Goal: Task Accomplishment & Management: Manage account settings

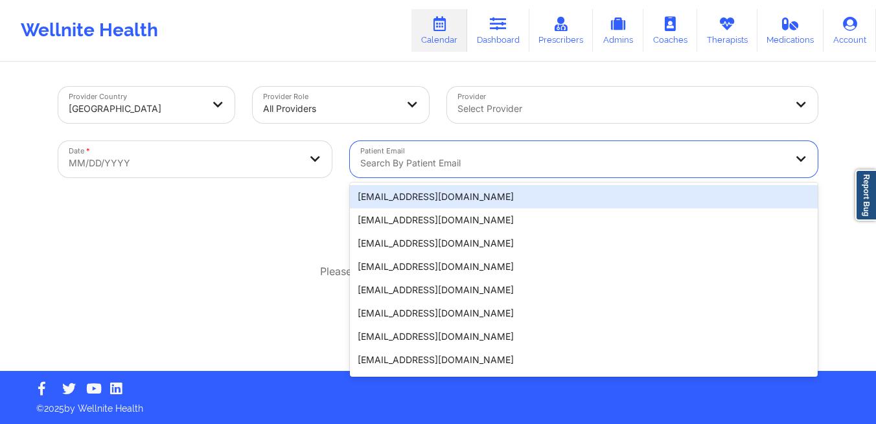
click at [457, 157] on div at bounding box center [572, 163] width 425 height 16
paste input "[EMAIL_ADDRESS][DOMAIN_NAME]"
type input "[EMAIL_ADDRESS][DOMAIN_NAME]"
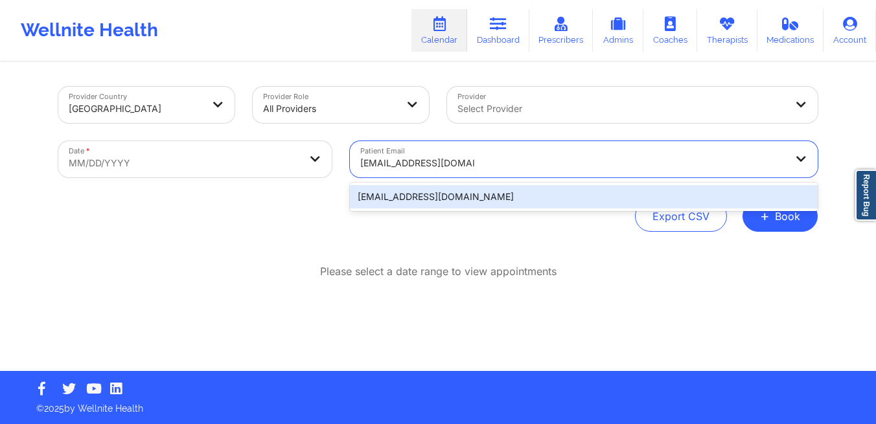
click at [372, 198] on div "[EMAIL_ADDRESS][DOMAIN_NAME]" at bounding box center [584, 196] width 468 height 23
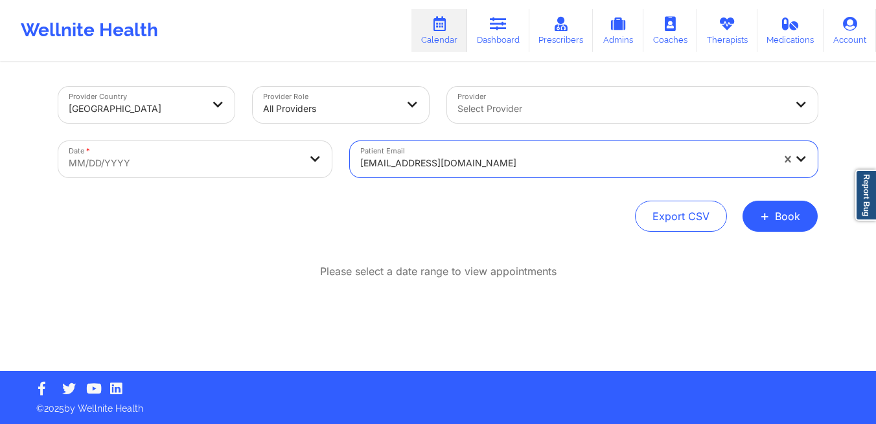
select select "2025-8"
select select "2025-9"
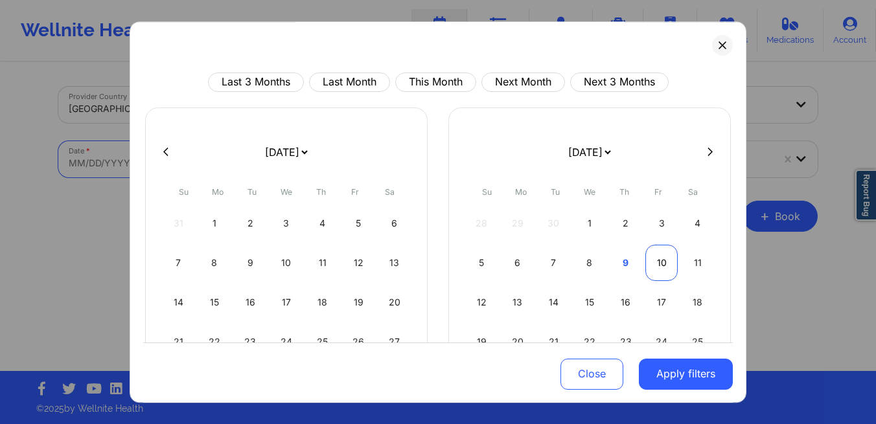
click at [656, 262] on div "10" at bounding box center [661, 263] width 33 height 36
select select "2025-9"
select select "2025-10"
select select "2025-9"
select select "2025-10"
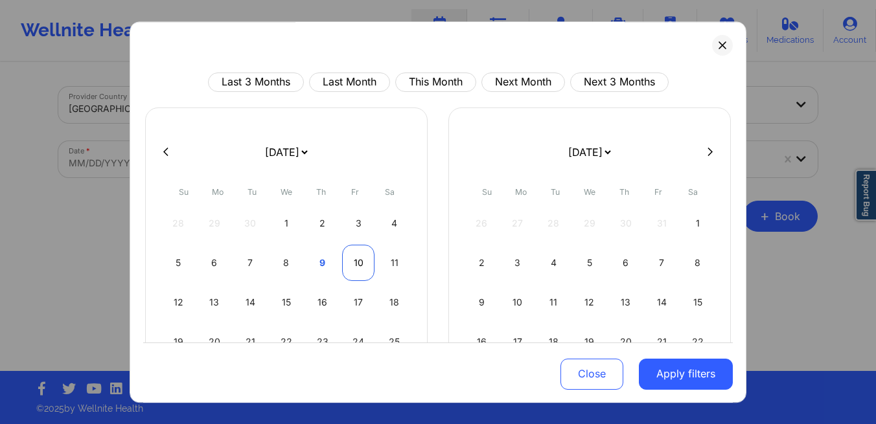
click at [363, 269] on div "10" at bounding box center [358, 263] width 33 height 36
select select "2025-9"
select select "2025-10"
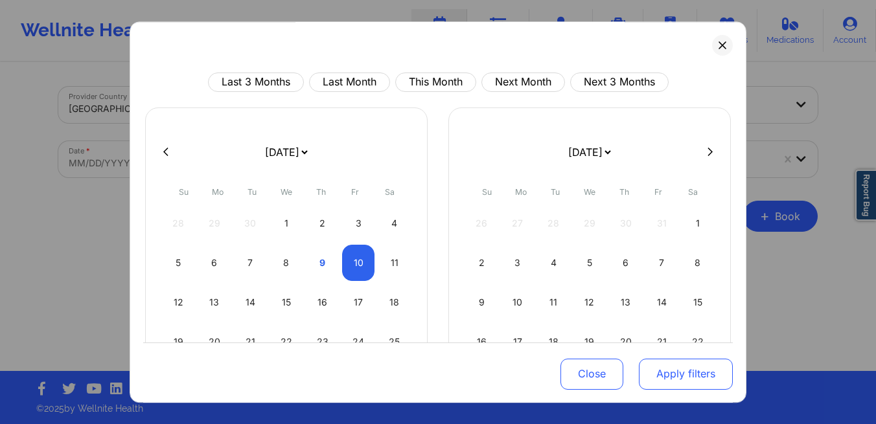
click at [648, 369] on button "Apply filters" at bounding box center [686, 373] width 94 height 31
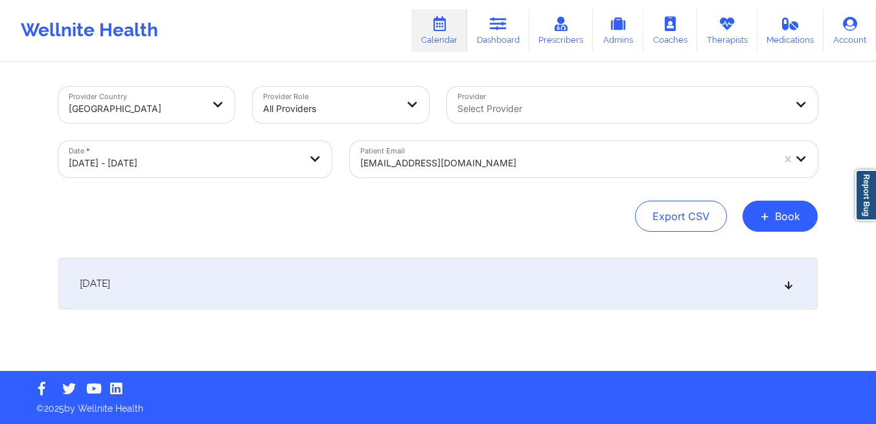
click at [433, 298] on div "[DATE]" at bounding box center [437, 284] width 759 height 52
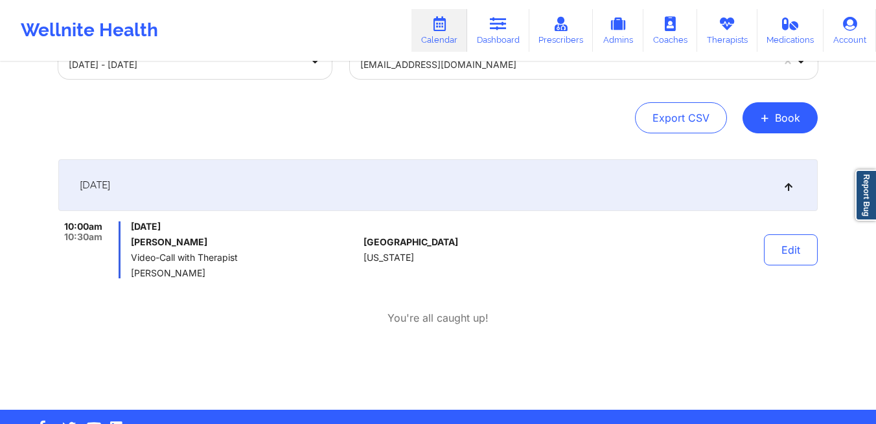
scroll to position [102, 0]
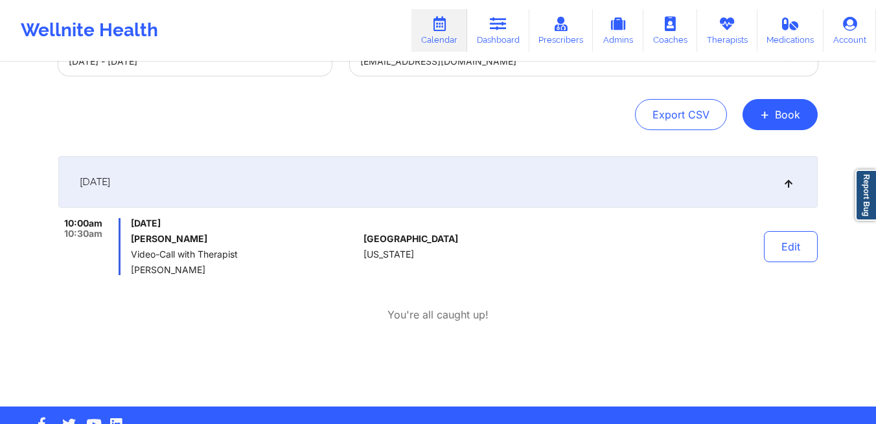
click at [623, 262] on div at bounding box center [602, 246] width 180 height 57
click at [770, 249] on button "Edit" at bounding box center [791, 246] width 54 height 31
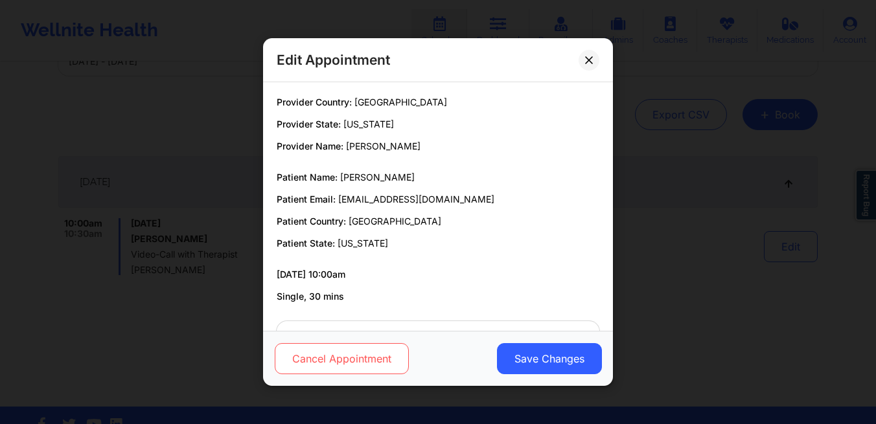
click at [340, 366] on button "Cancel Appointment" at bounding box center [342, 358] width 134 height 31
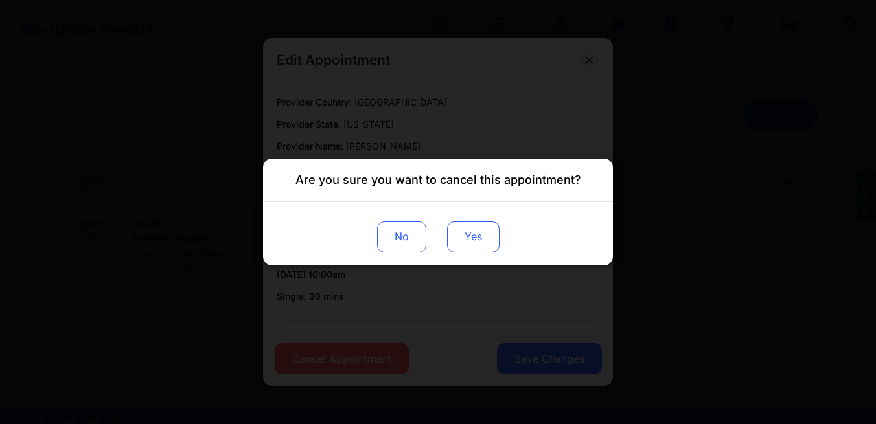
click at [483, 243] on button "Yes" at bounding box center [473, 237] width 52 height 31
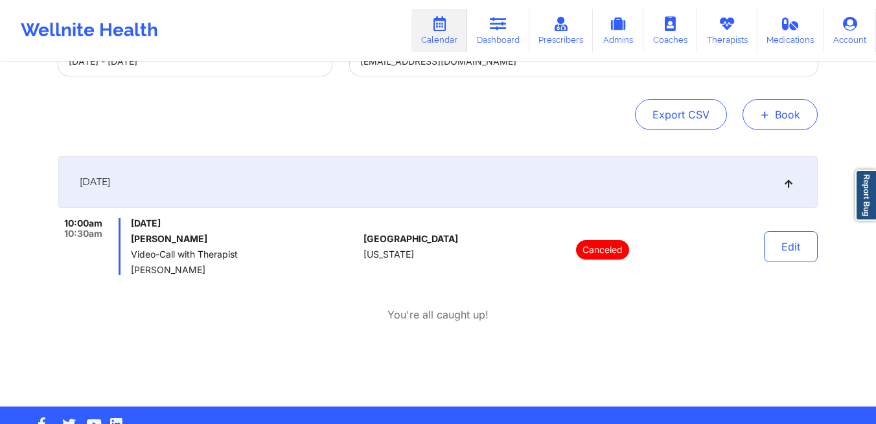
click at [771, 124] on button "+ Book" at bounding box center [779, 114] width 75 height 31
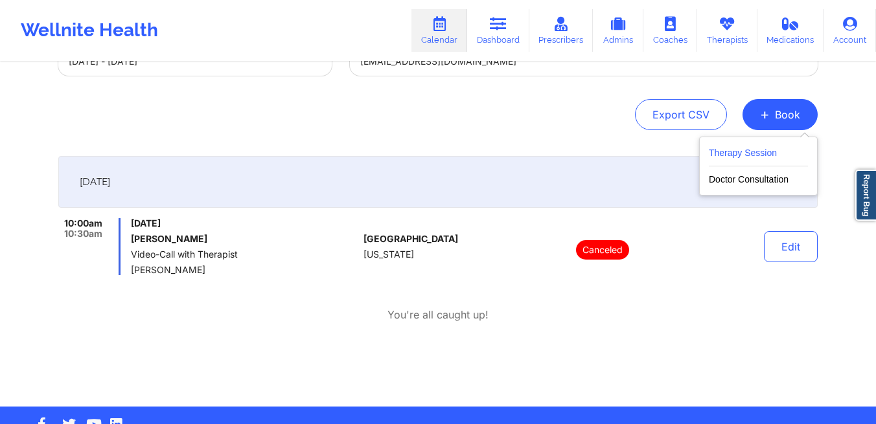
click at [749, 158] on button "Therapy Session" at bounding box center [758, 155] width 99 height 21
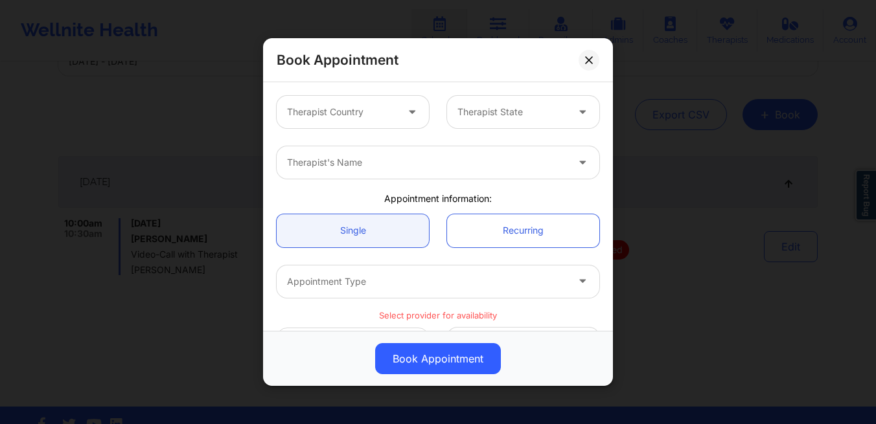
click at [375, 117] on div at bounding box center [341, 112] width 109 height 16
click at [535, 115] on div at bounding box center [511, 112] width 109 height 16
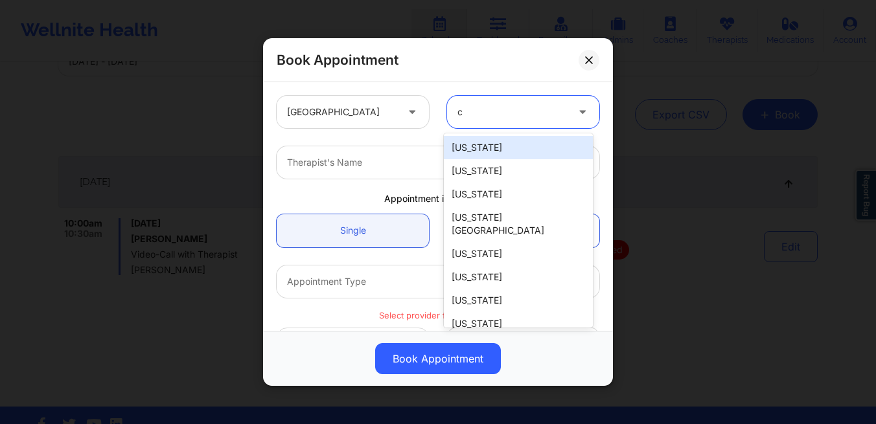
type input "ca"
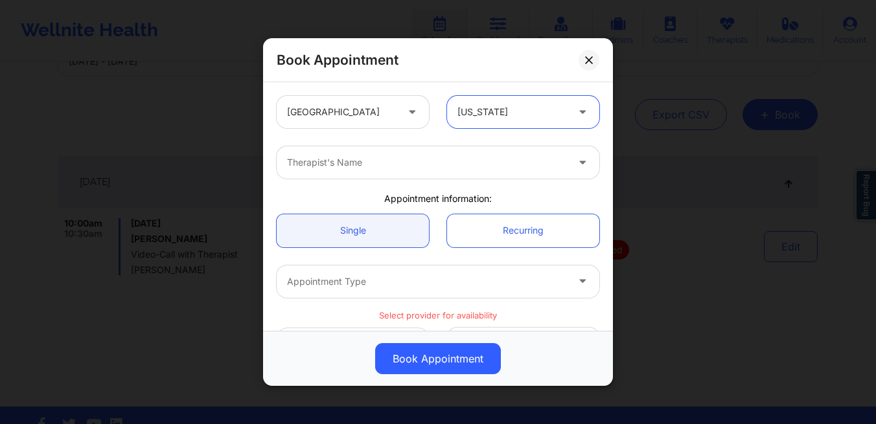
click at [450, 170] on div "Therapist's Name" at bounding box center [423, 162] width 292 height 32
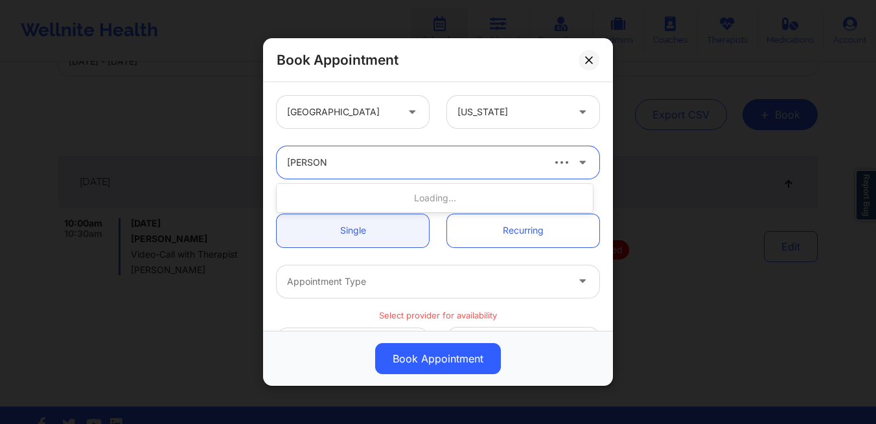
type input "[PERSON_NAME]"
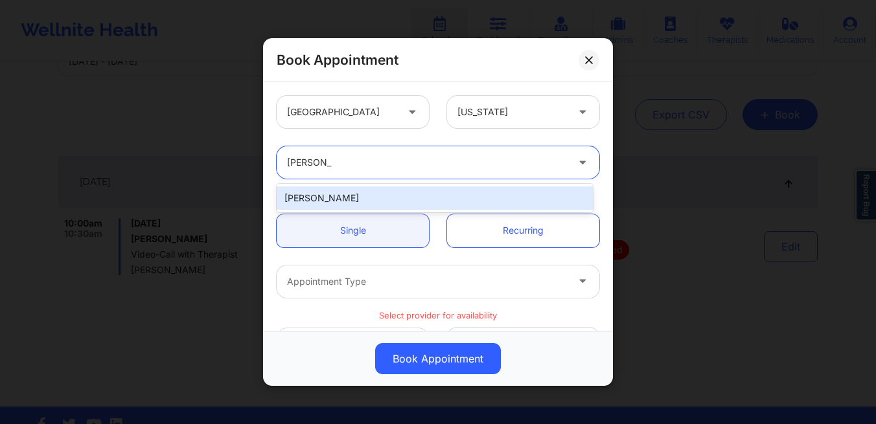
click at [412, 193] on div "[PERSON_NAME]" at bounding box center [435, 198] width 316 height 23
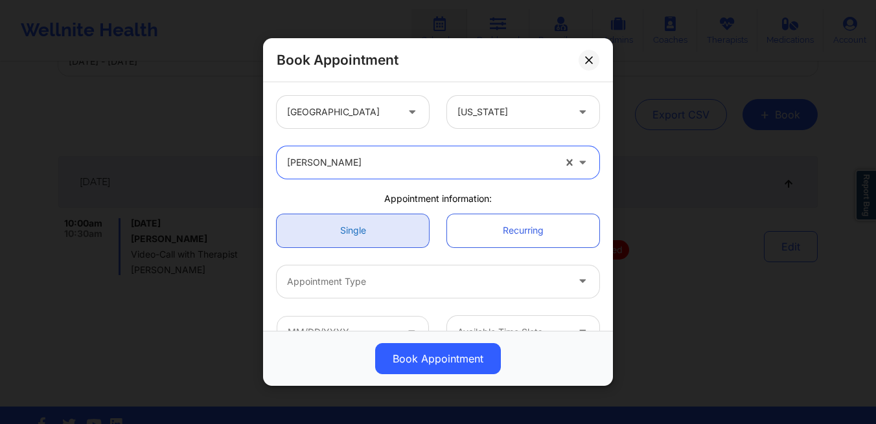
click at [383, 231] on link "Single" at bounding box center [353, 230] width 152 height 33
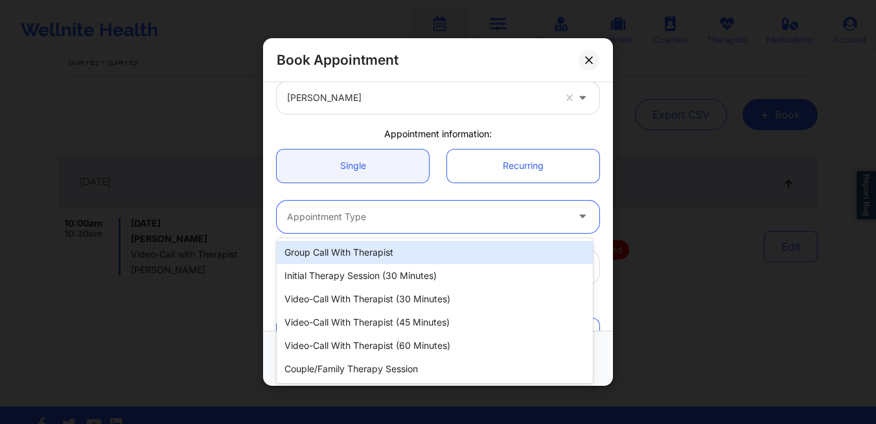
click at [374, 220] on div at bounding box center [427, 217] width 280 height 16
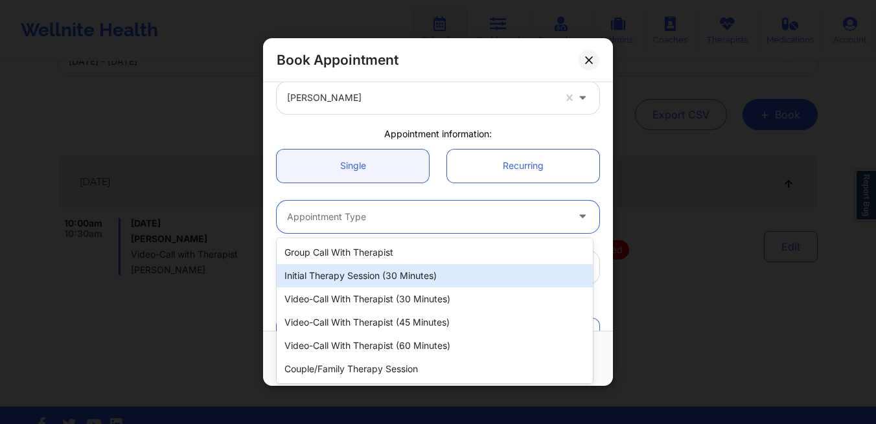
click at [369, 270] on div "Initial Therapy Session (30 minutes)" at bounding box center [435, 275] width 316 height 23
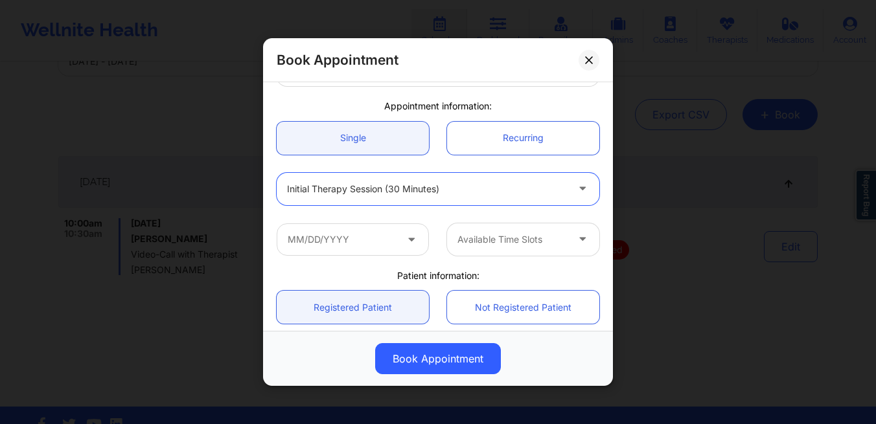
scroll to position [93, 0]
click at [357, 247] on input "text" at bounding box center [353, 239] width 152 height 32
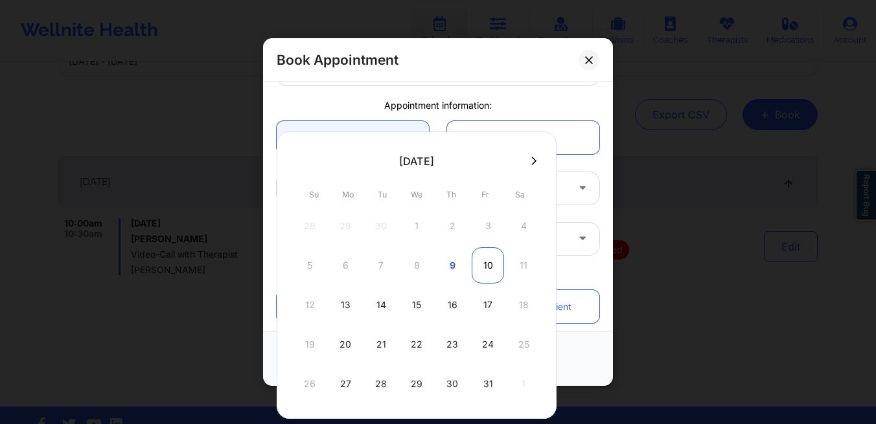
click at [483, 273] on div "10" at bounding box center [488, 265] width 32 height 36
type input "[DATE]"
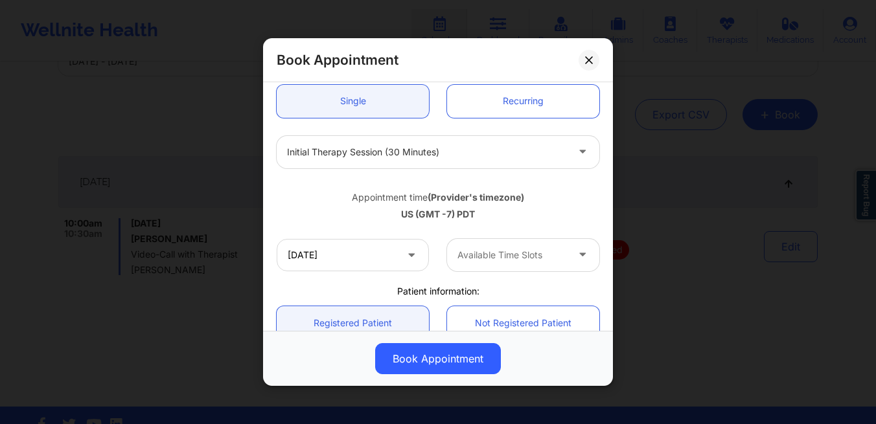
scroll to position [149, 0]
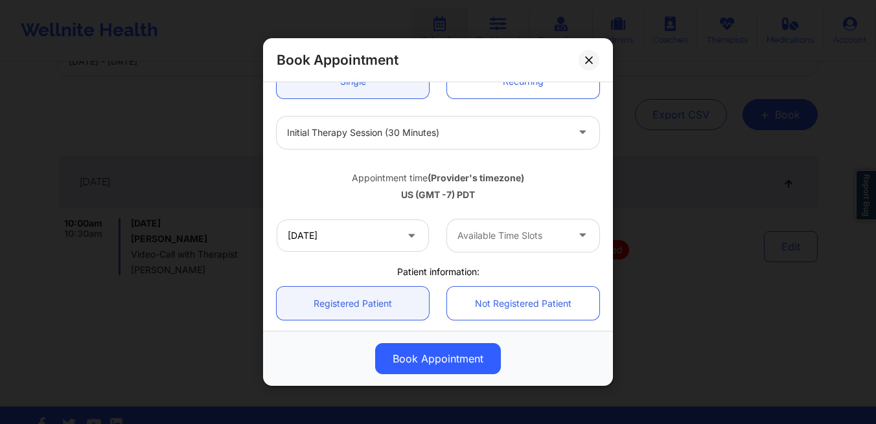
click at [491, 234] on div at bounding box center [511, 236] width 109 height 16
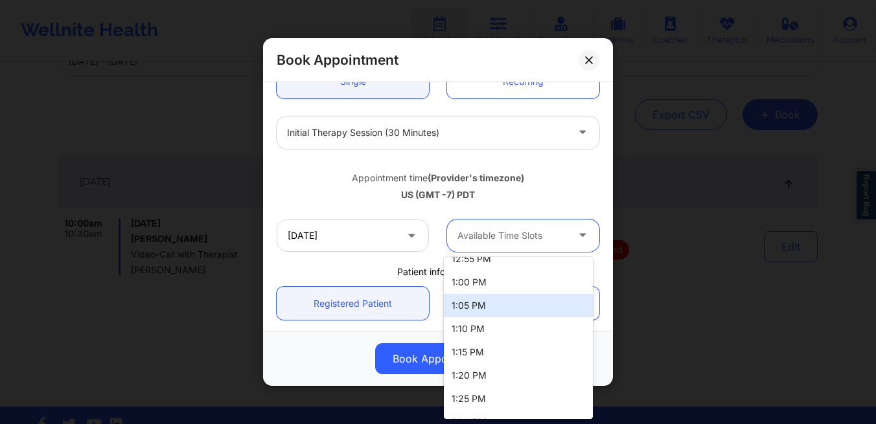
scroll to position [1109, 0]
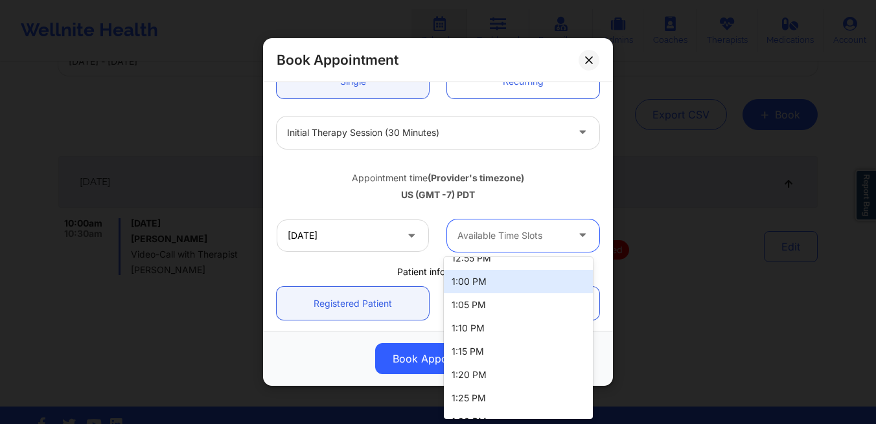
click at [483, 280] on div "1:00 PM" at bounding box center [518, 281] width 149 height 23
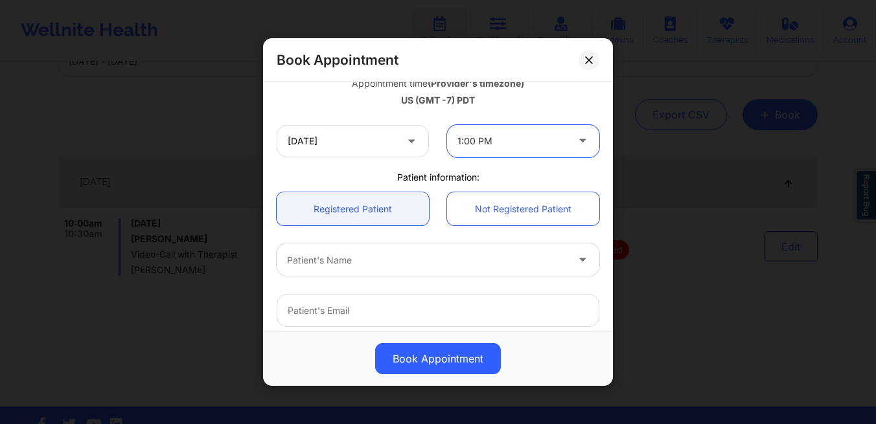
scroll to position [245, 0]
click at [380, 259] on div at bounding box center [427, 259] width 280 height 16
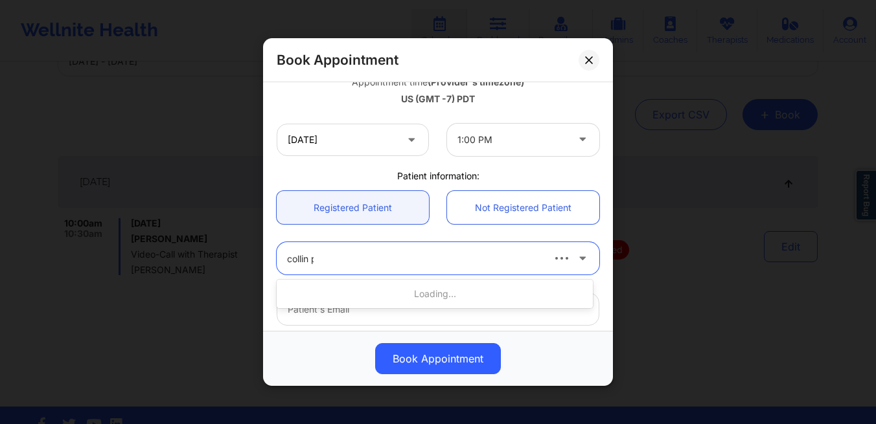
type input "collin pa"
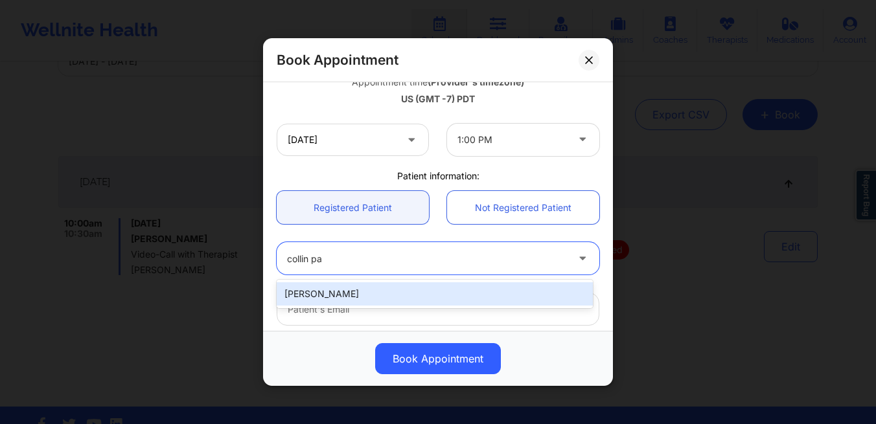
click at [395, 299] on div "[PERSON_NAME]" at bounding box center [435, 293] width 316 height 23
type input "[EMAIL_ADDRESS][DOMAIN_NAME]"
type input "[PHONE_NUMBER]"
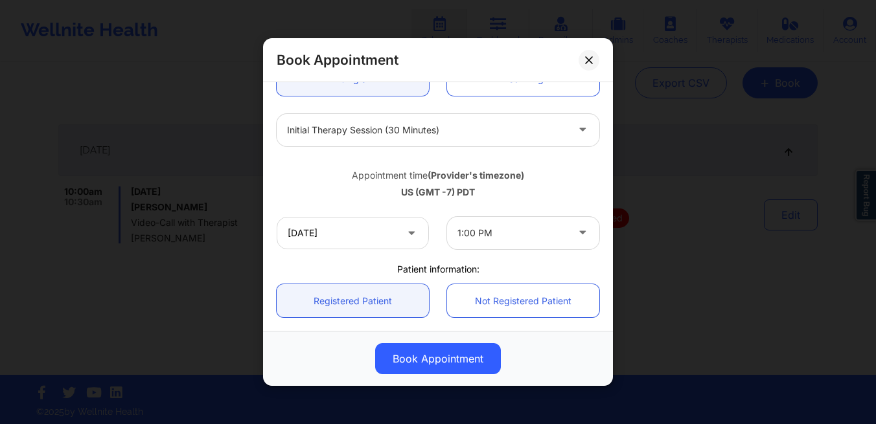
scroll to position [147, 0]
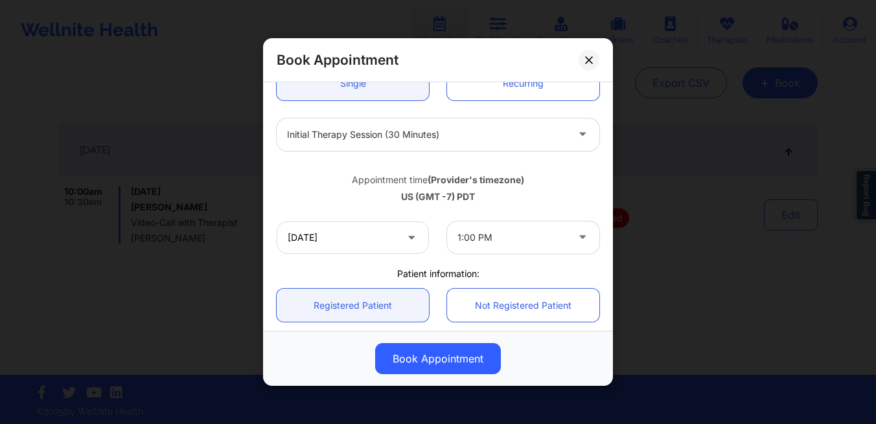
click at [524, 245] on div at bounding box center [511, 238] width 109 height 16
click at [524, 245] on div "1:00 PM" at bounding box center [507, 238] width 121 height 32
click at [524, 245] on div "1:00 PM" at bounding box center [511, 238] width 109 height 32
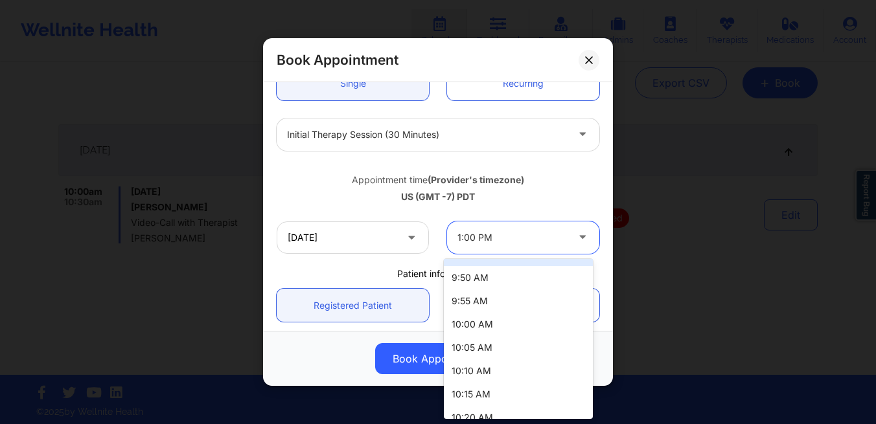
scroll to position [235, 0]
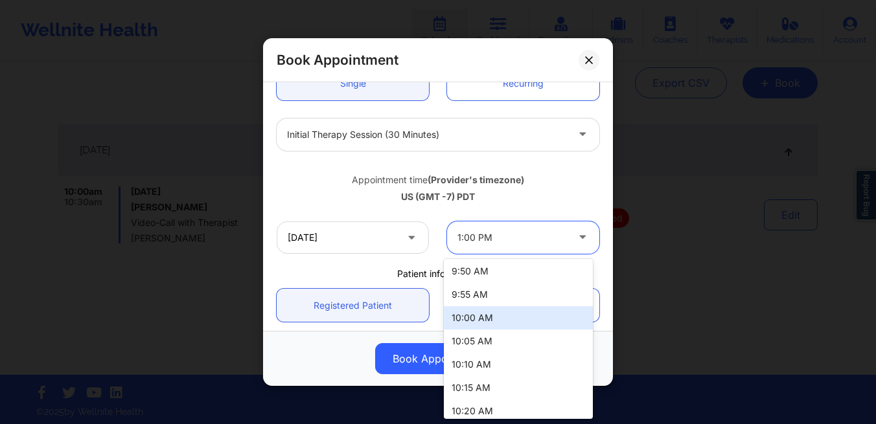
click at [496, 319] on div "10:00 AM" at bounding box center [518, 317] width 149 height 23
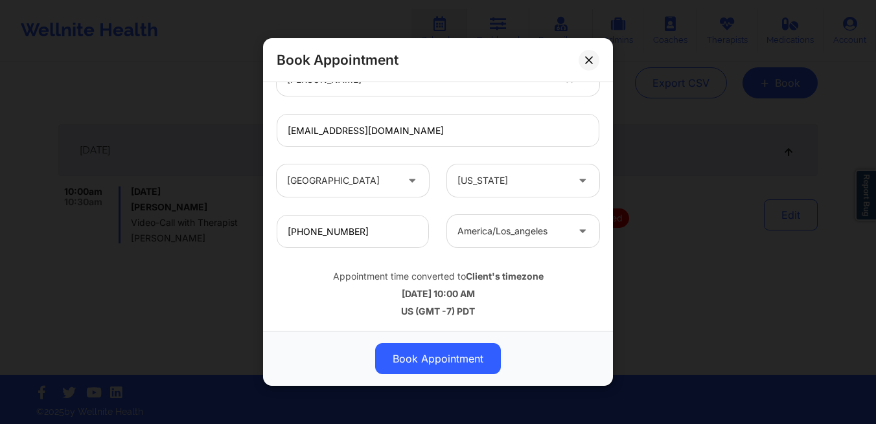
scroll to position [137, 0]
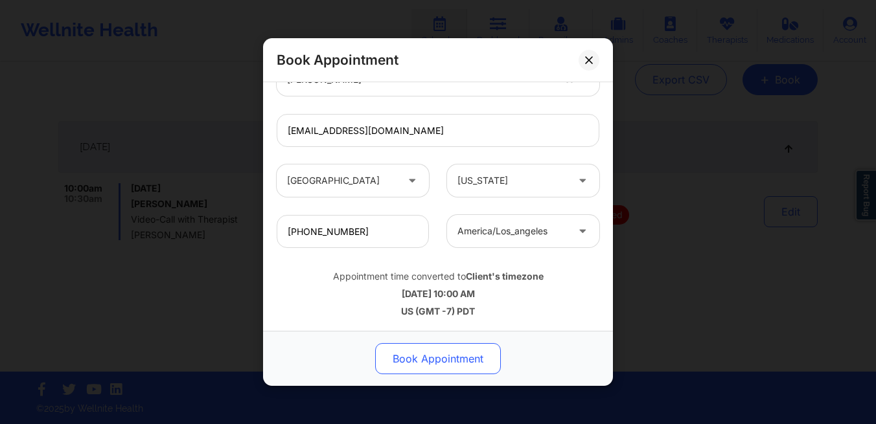
click at [431, 358] on button "Book Appointment" at bounding box center [438, 358] width 126 height 31
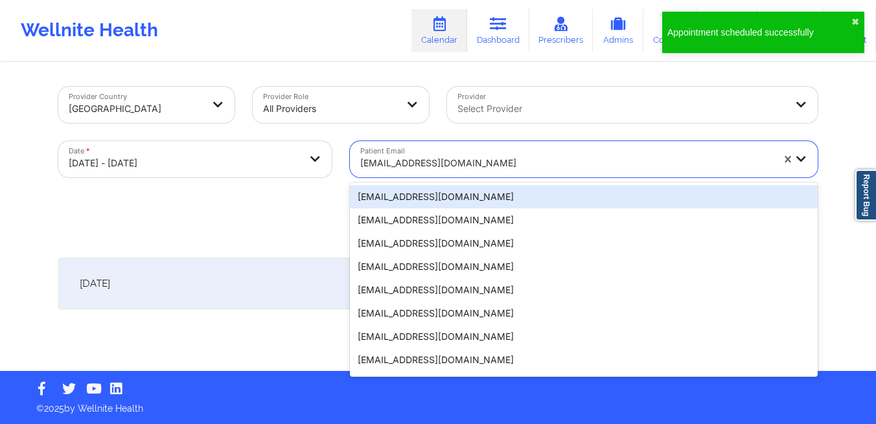
drag, startPoint x: 498, startPoint y: 163, endPoint x: 396, endPoint y: 159, distance: 101.8
click at [396, 159] on div at bounding box center [566, 163] width 412 height 16
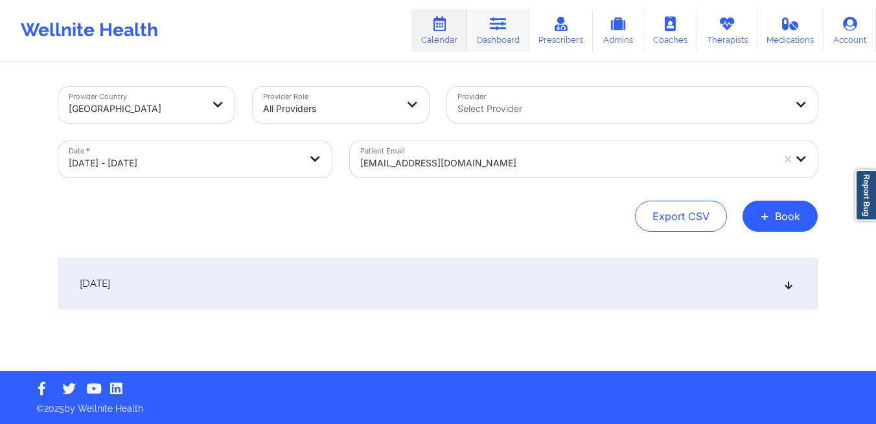
click at [491, 41] on link "Dashboard" at bounding box center [498, 30] width 62 height 43
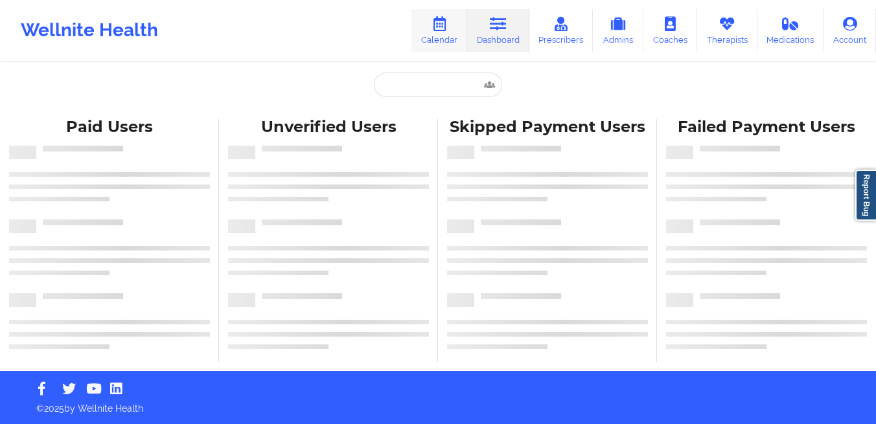
click at [439, 33] on link "Calendar" at bounding box center [439, 30] width 56 height 43
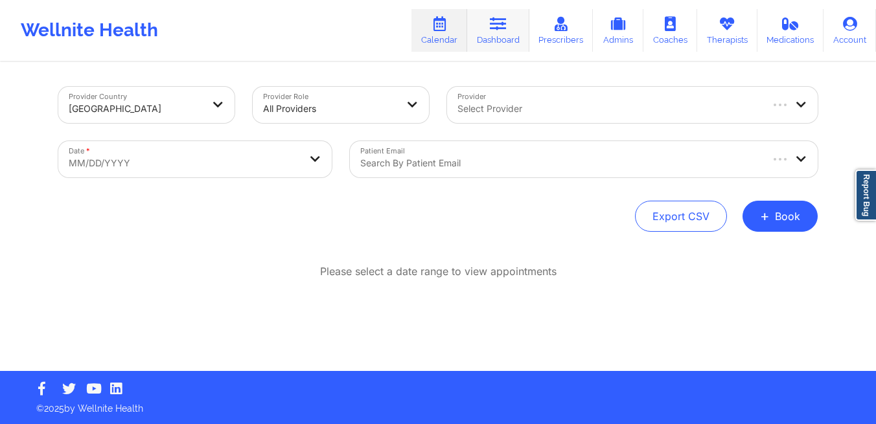
click at [494, 31] on link "Dashboard" at bounding box center [498, 30] width 62 height 43
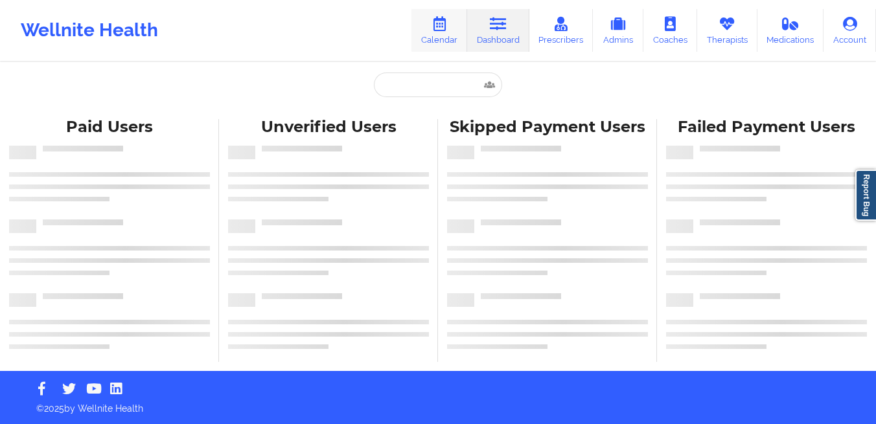
click at [446, 41] on link "Calendar" at bounding box center [439, 30] width 56 height 43
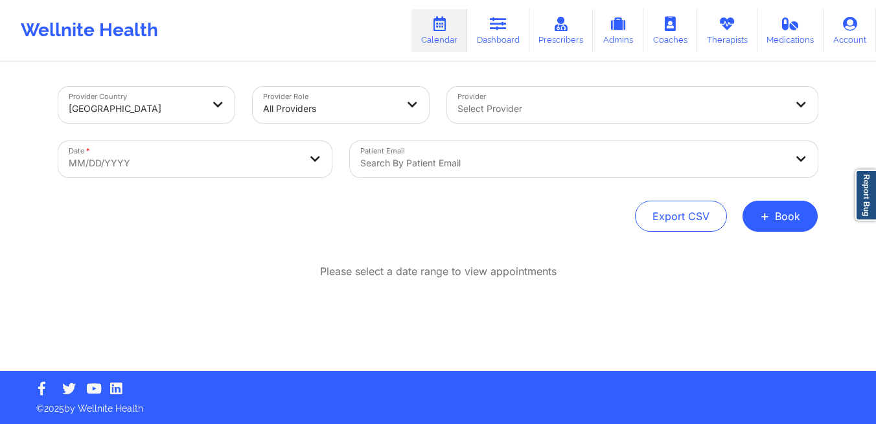
click at [483, 159] on div at bounding box center [572, 163] width 425 height 16
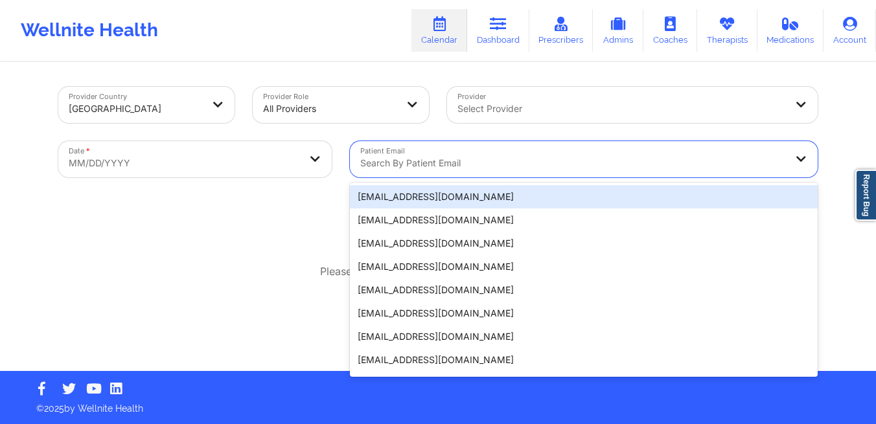
paste input "[EMAIL_ADDRESS][DOMAIN_NAME]"
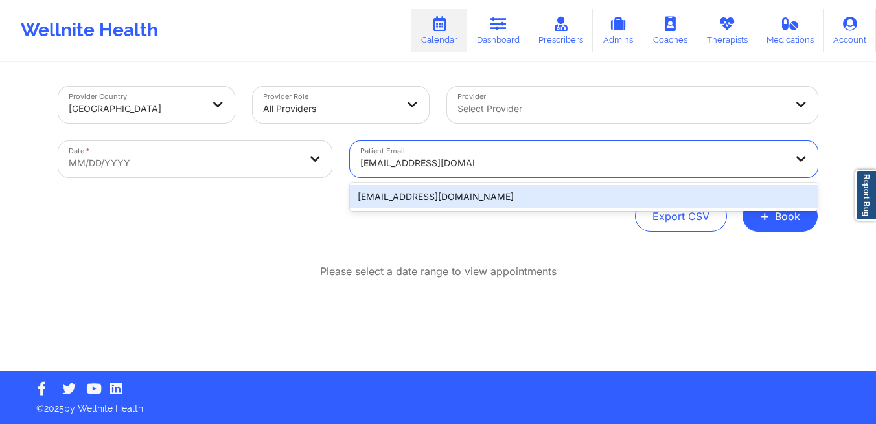
type input "[EMAIL_ADDRESS][DOMAIN_NAME]"
click at [290, 170] on body "Wellnite Health Calendar Dashboard Prescribers Admins Coaches Therapists Medica…" at bounding box center [438, 212] width 876 height 424
select select "2025-8"
select select "2025-9"
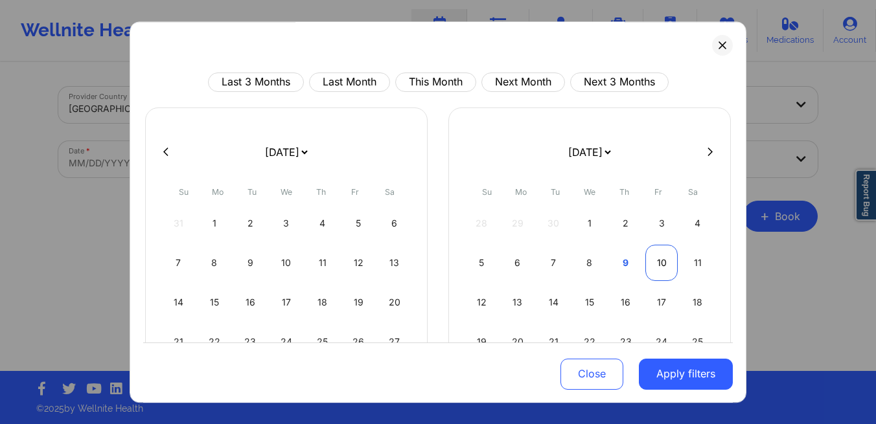
click at [646, 266] on div "10" at bounding box center [661, 263] width 33 height 36
select select "2025-9"
select select "2025-10"
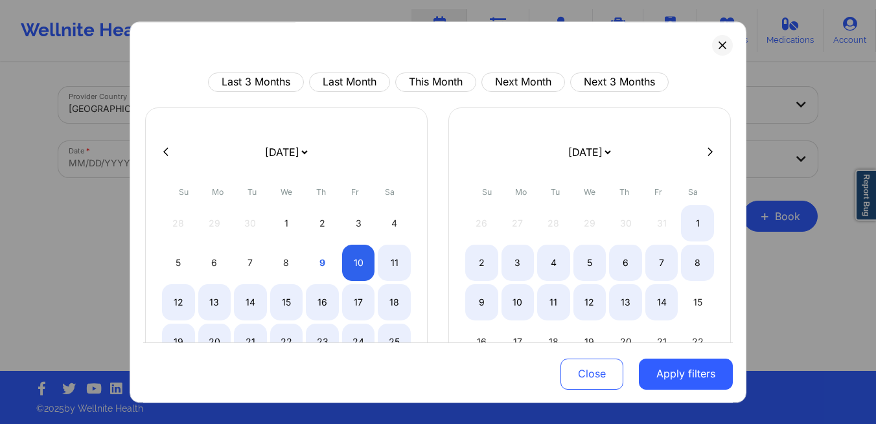
select select "2025-9"
select select "2025-10"
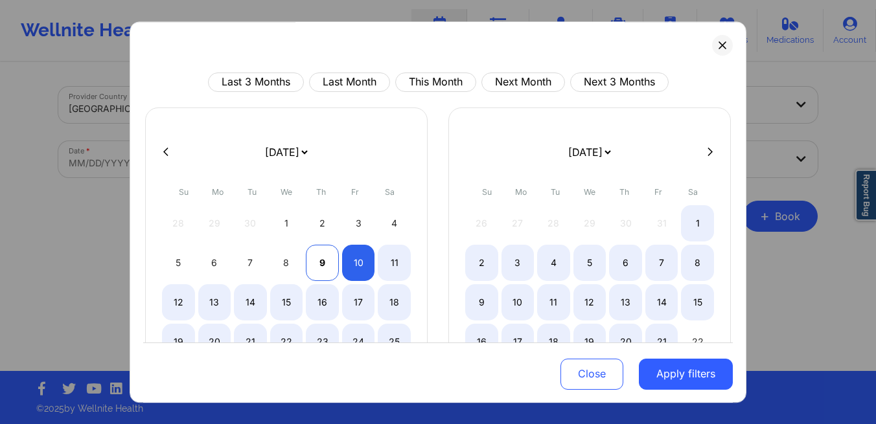
select select "2025-9"
select select "2025-10"
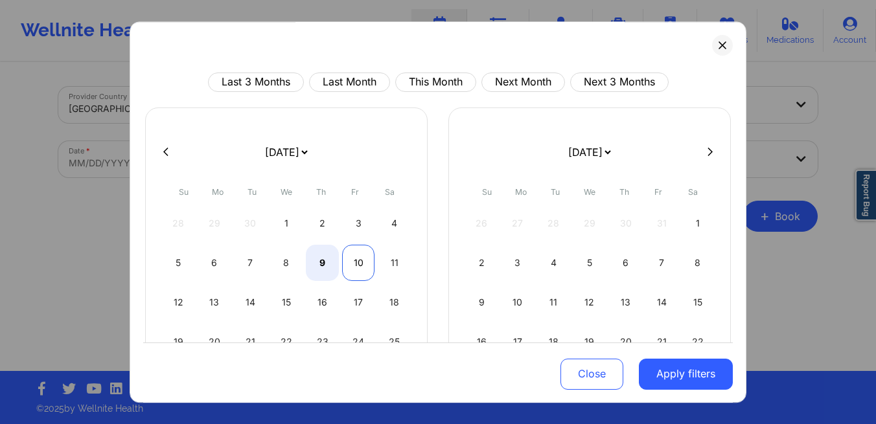
select select "2025-9"
select select "2025-10"
click at [356, 268] on div "10" at bounding box center [358, 263] width 33 height 36
select select "2025-9"
select select "2025-10"
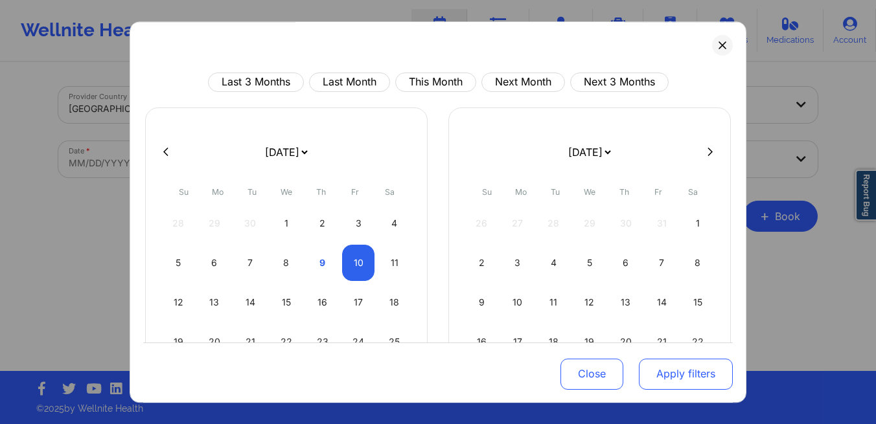
click at [675, 372] on button "Apply filters" at bounding box center [686, 373] width 94 height 31
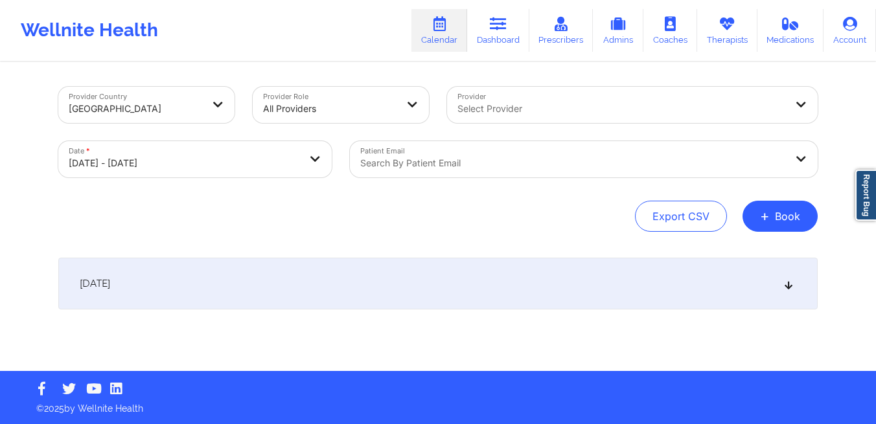
click at [535, 287] on div "[DATE]" at bounding box center [437, 284] width 759 height 52
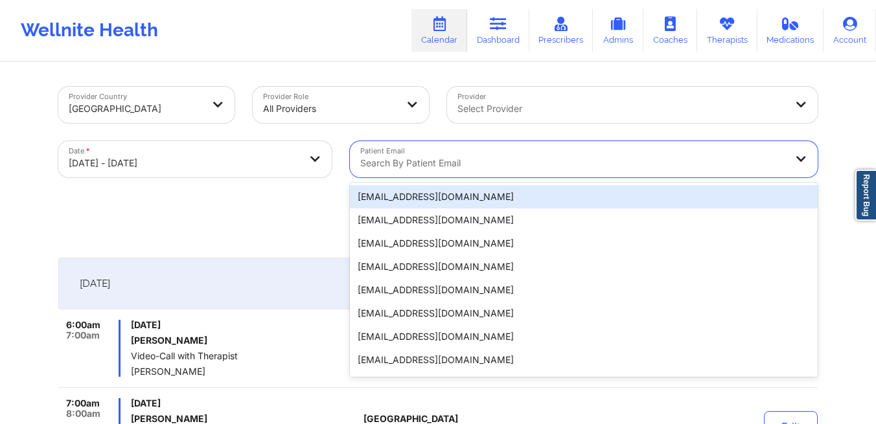
click at [512, 156] on div at bounding box center [572, 163] width 425 height 16
paste input "[EMAIL_ADDRESS][DOMAIN_NAME]"
type input "[EMAIL_ADDRESS][DOMAIN_NAME]"
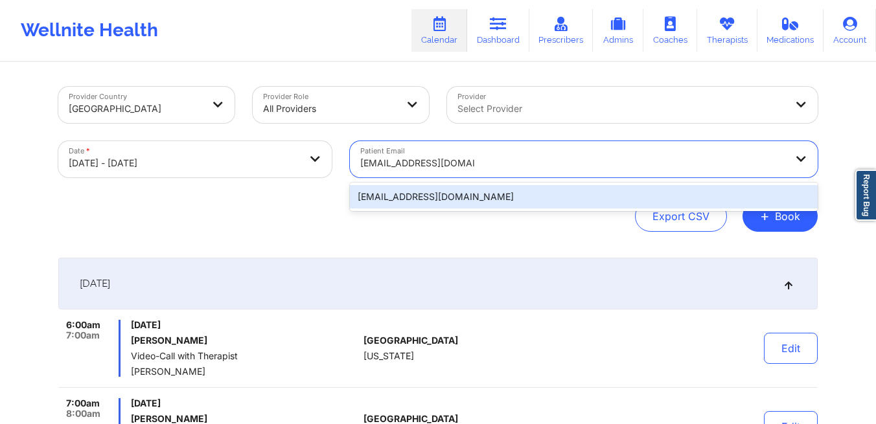
click at [454, 193] on div "[EMAIL_ADDRESS][DOMAIN_NAME]" at bounding box center [584, 196] width 468 height 23
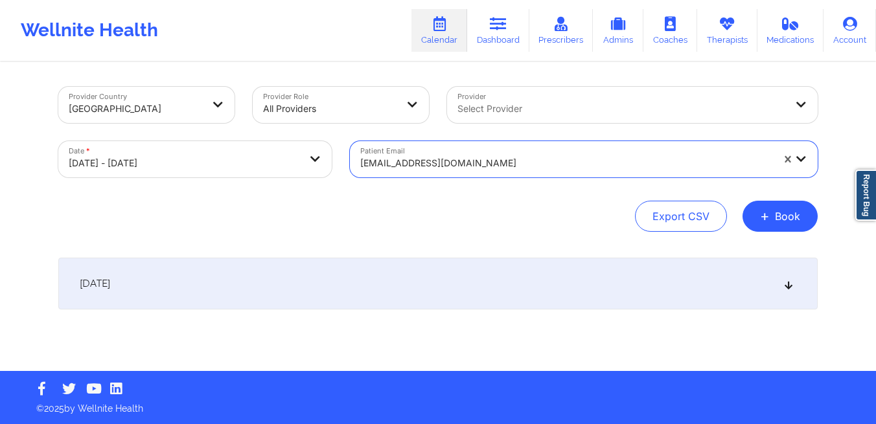
click at [433, 286] on div "[DATE]" at bounding box center [437, 284] width 759 height 52
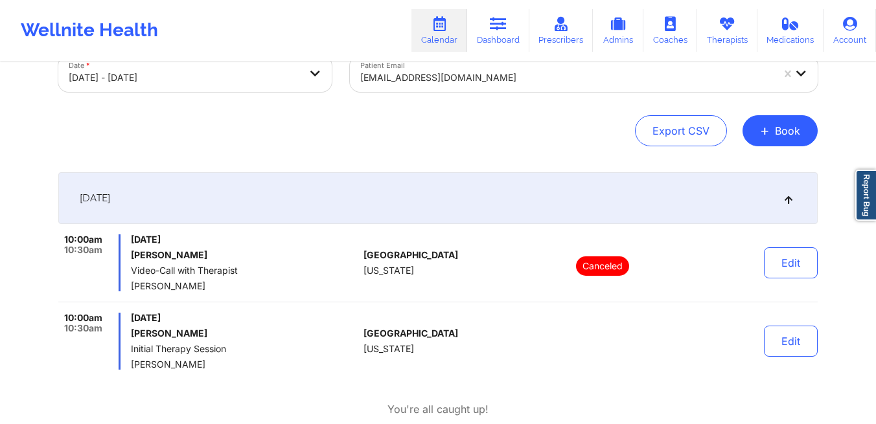
scroll to position [118, 0]
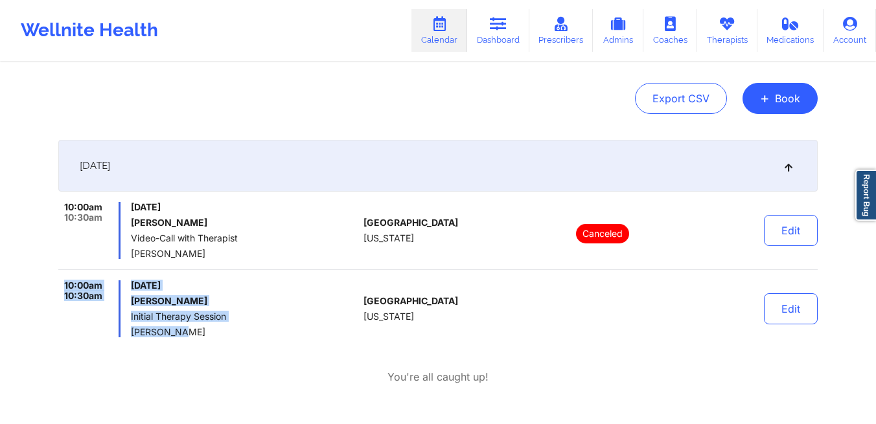
drag, startPoint x: 187, startPoint y: 336, endPoint x: 60, endPoint y: 280, distance: 138.1
click at [60, 280] on div "10:00am 10:30am [DATE] [PERSON_NAME] Initial Therapy Session [PERSON_NAME]" at bounding box center [208, 308] width 300 height 57
copy div "10:00am 10:30am [DATE] [PERSON_NAME] Initial Therapy Session [PERSON_NAME]"
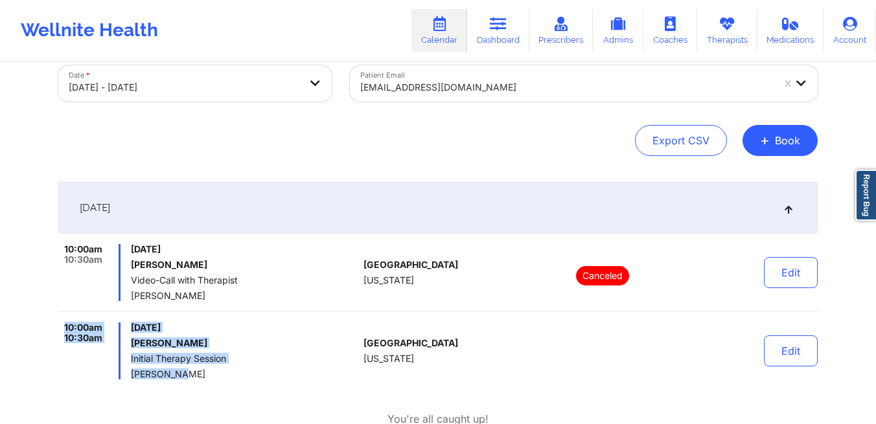
scroll to position [0, 0]
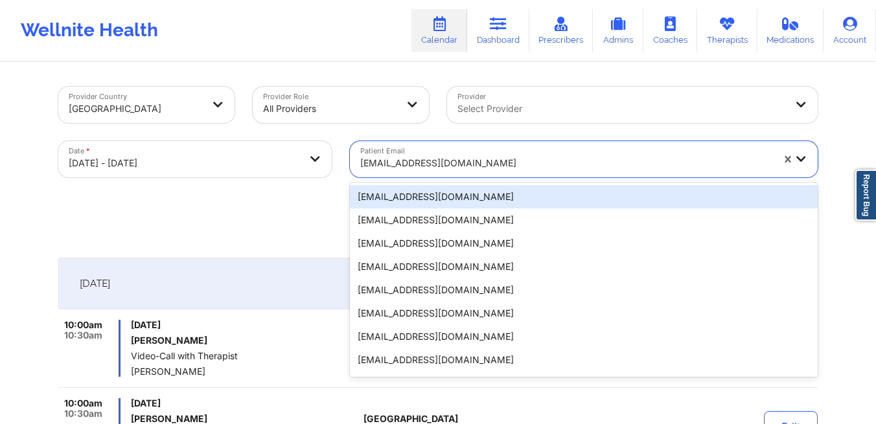
click at [534, 163] on div at bounding box center [566, 163] width 412 height 16
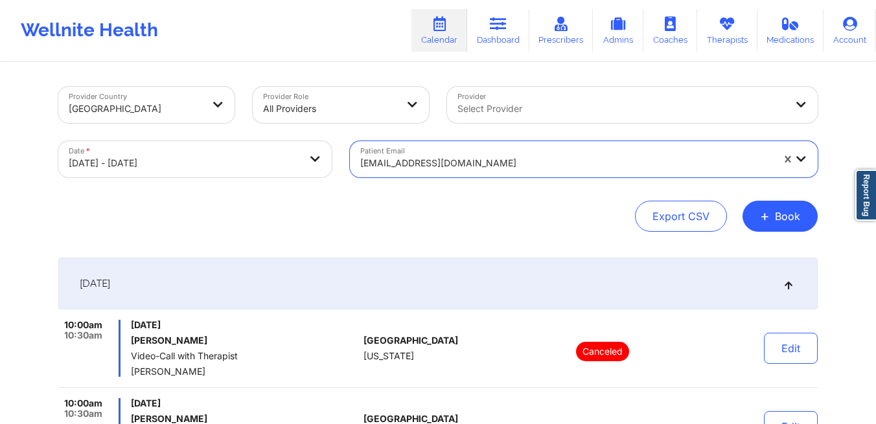
paste input "[PERSON_NAME]"
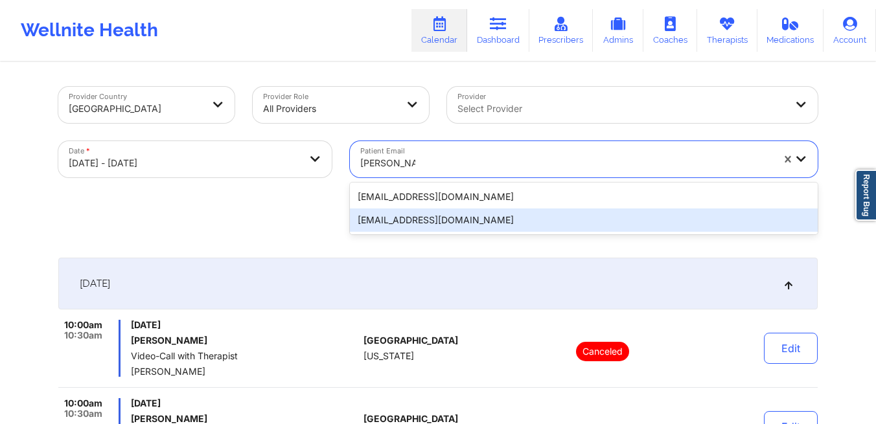
type input "[PERSON_NAME]"
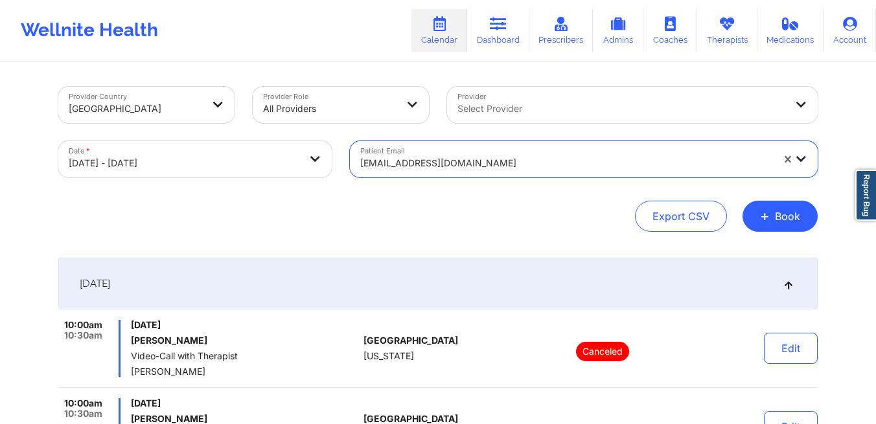
paste input "[EMAIL_ADDRESS][DOMAIN_NAME]"
type input "[EMAIL_ADDRESS][DOMAIN_NAME]"
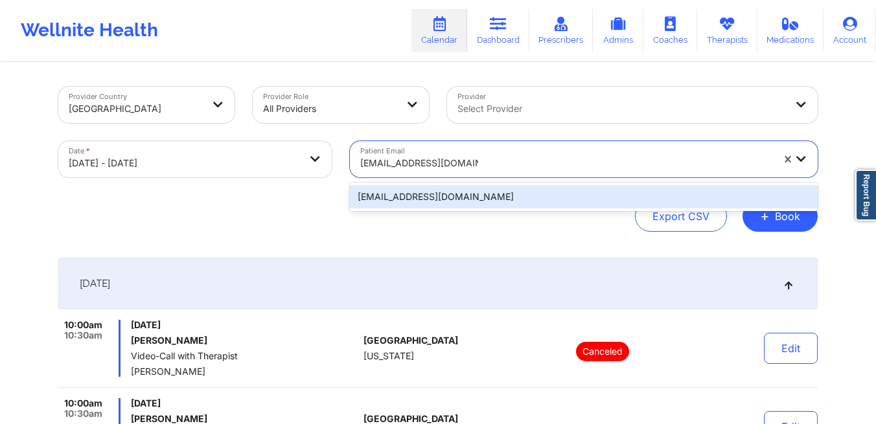
click at [461, 193] on div "[EMAIL_ADDRESS][DOMAIN_NAME]" at bounding box center [584, 196] width 468 height 23
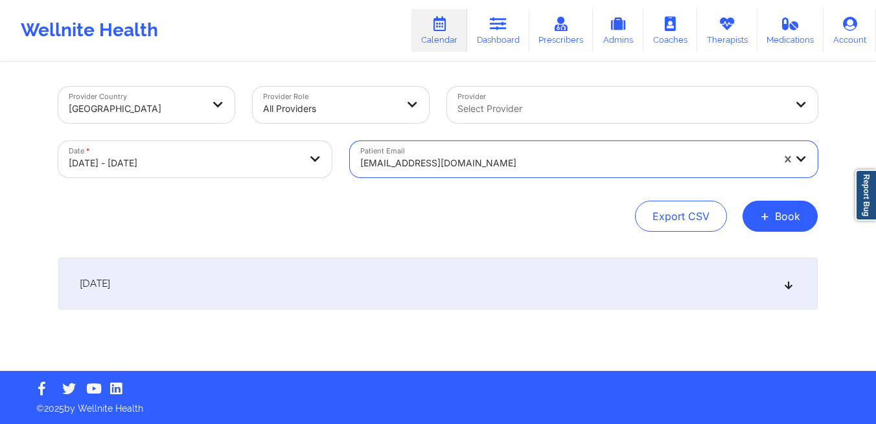
click at [434, 288] on div "[DATE]" at bounding box center [437, 284] width 759 height 52
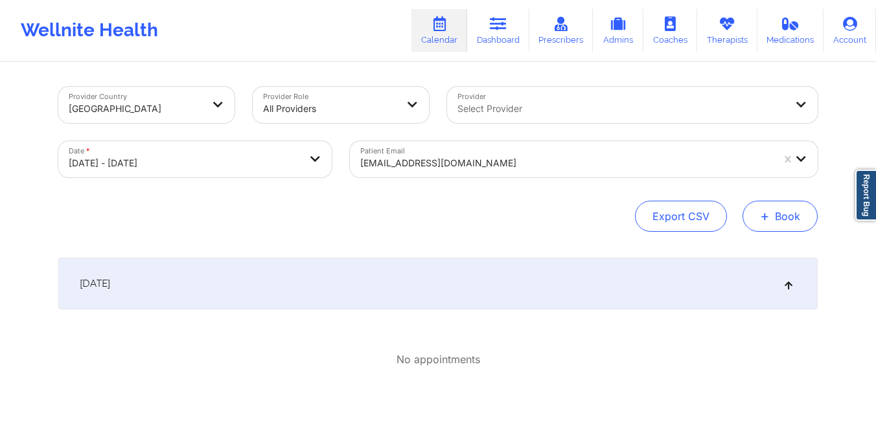
click at [766, 212] on span "+" at bounding box center [765, 215] width 10 height 7
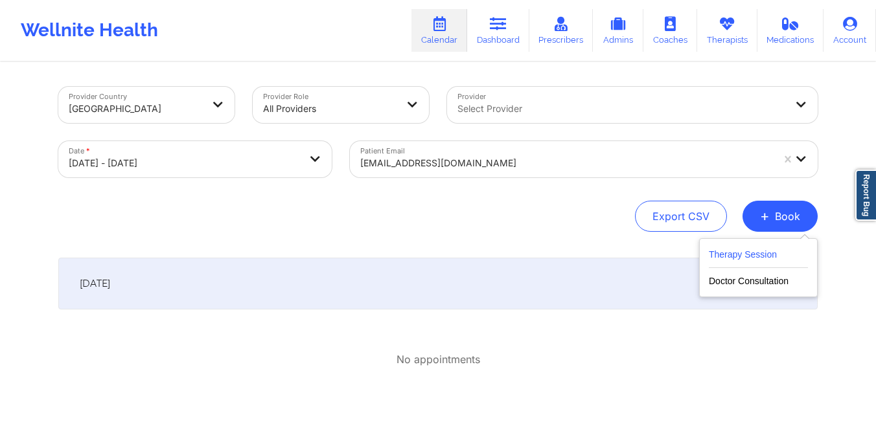
click at [730, 258] on button "Therapy Session" at bounding box center [758, 257] width 99 height 21
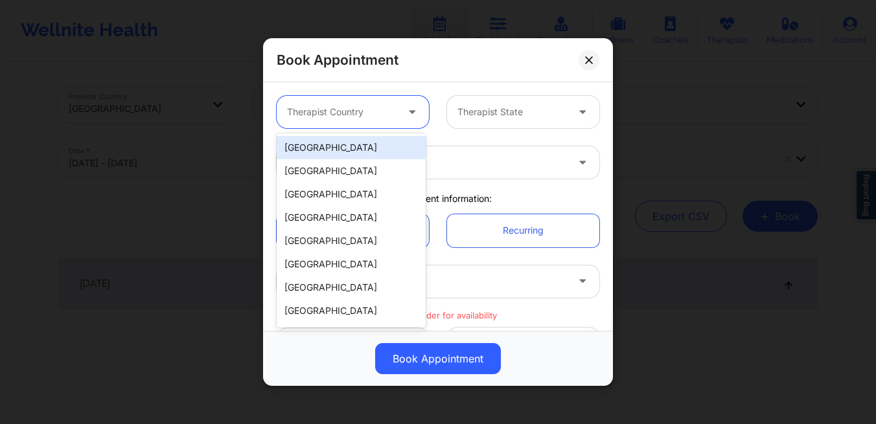
click at [331, 124] on div "Therapist Country" at bounding box center [337, 112] width 121 height 32
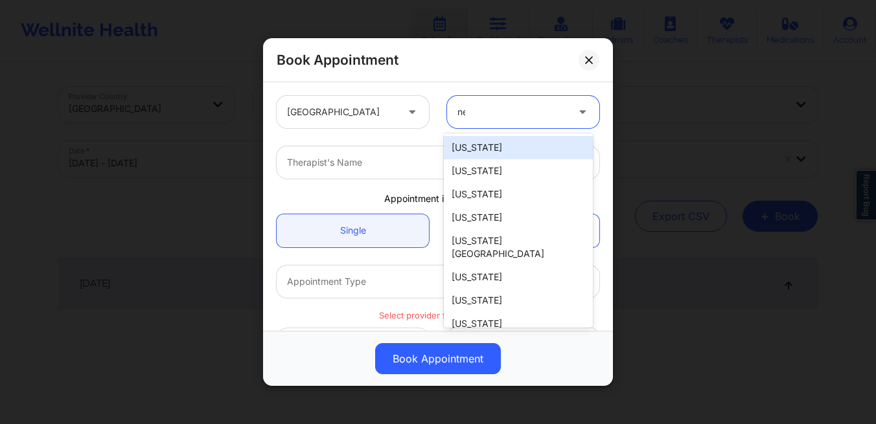
type input "new"
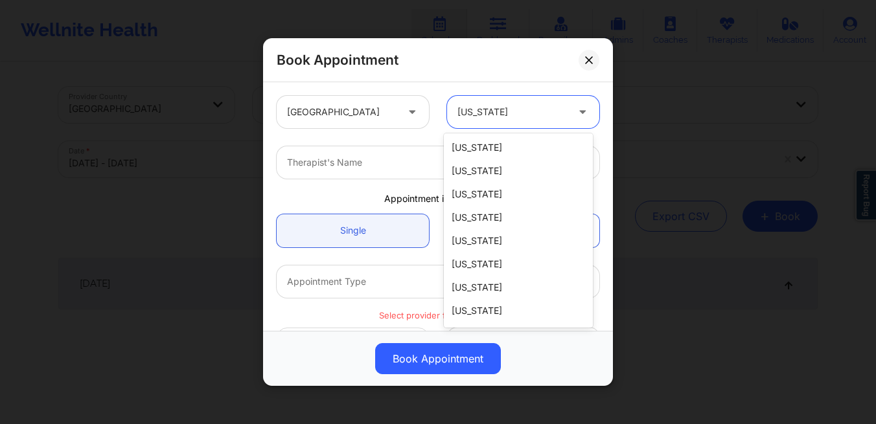
click at [523, 110] on div at bounding box center [511, 112] width 109 height 16
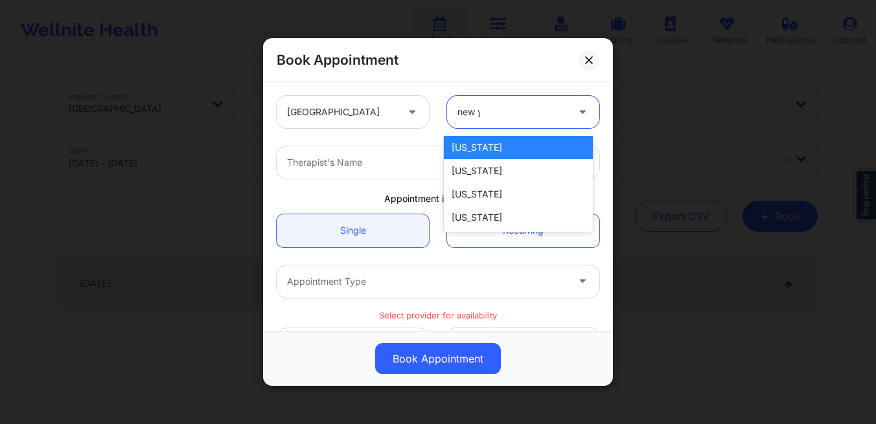
type input "new yo"
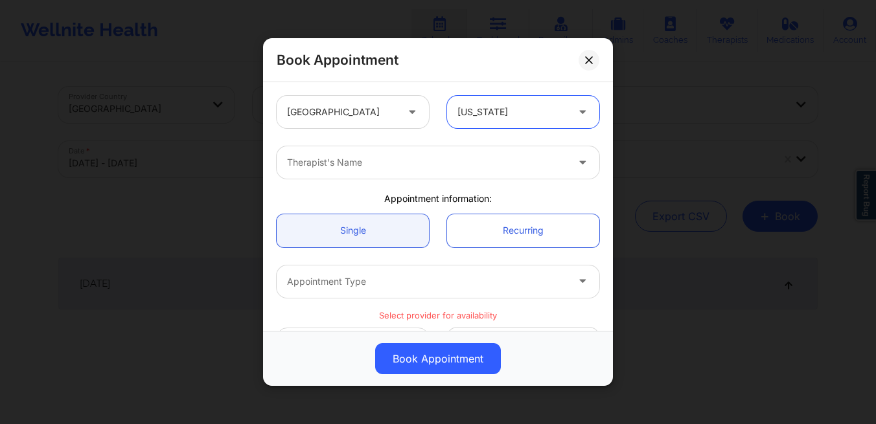
click at [460, 161] on div at bounding box center [427, 163] width 280 height 16
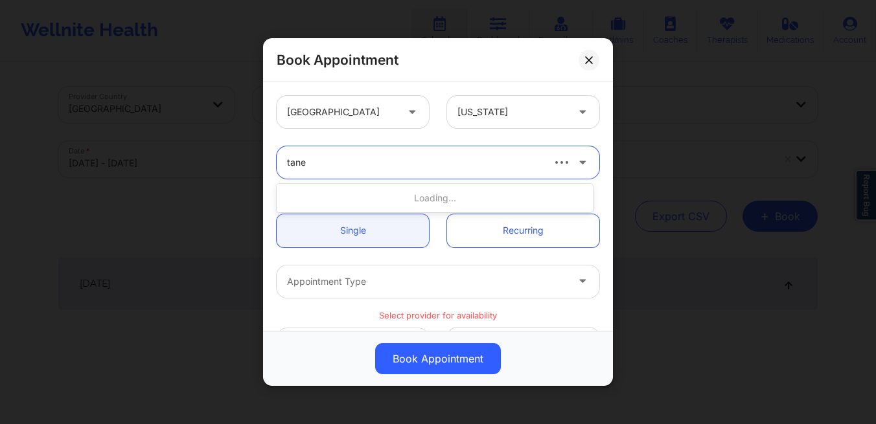
type input "tanes"
click at [461, 161] on div "ha" at bounding box center [414, 163] width 254 height 16
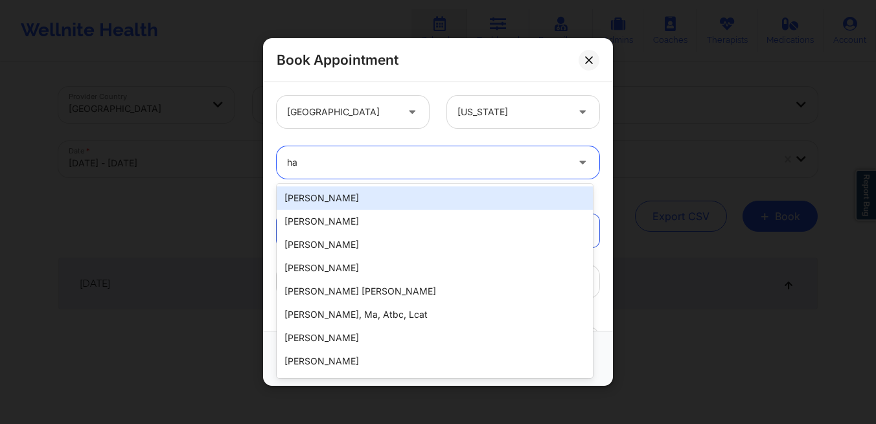
type input "h"
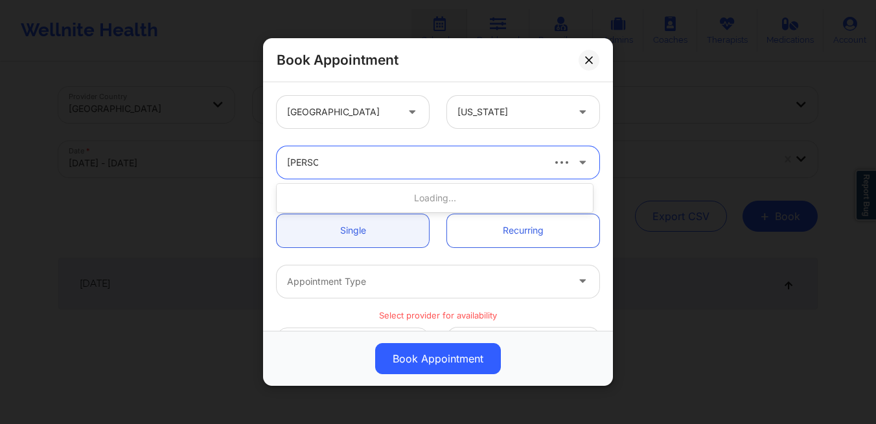
type input "[PERSON_NAME]"
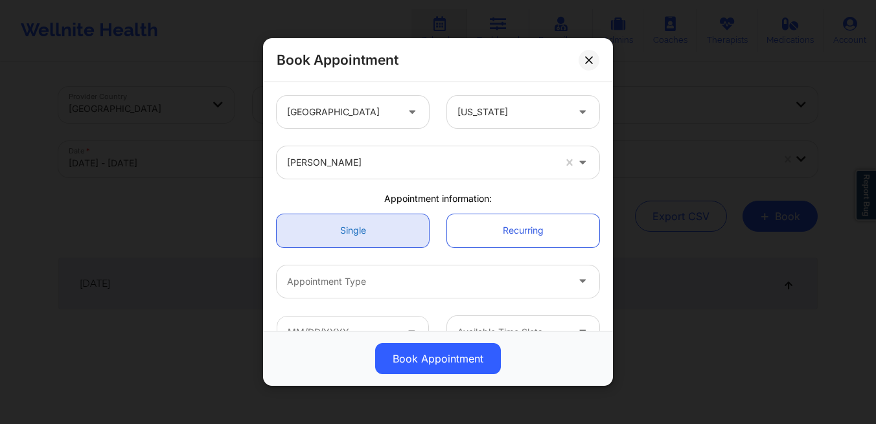
click at [361, 233] on link "Single" at bounding box center [353, 230] width 152 height 33
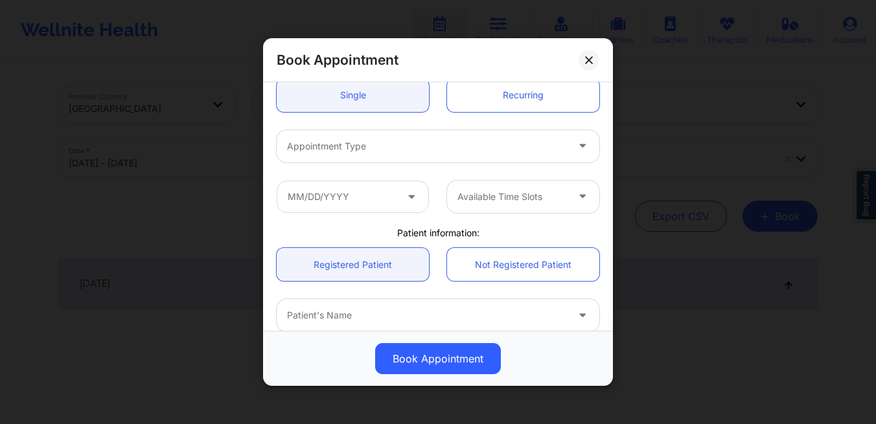
scroll to position [160, 0]
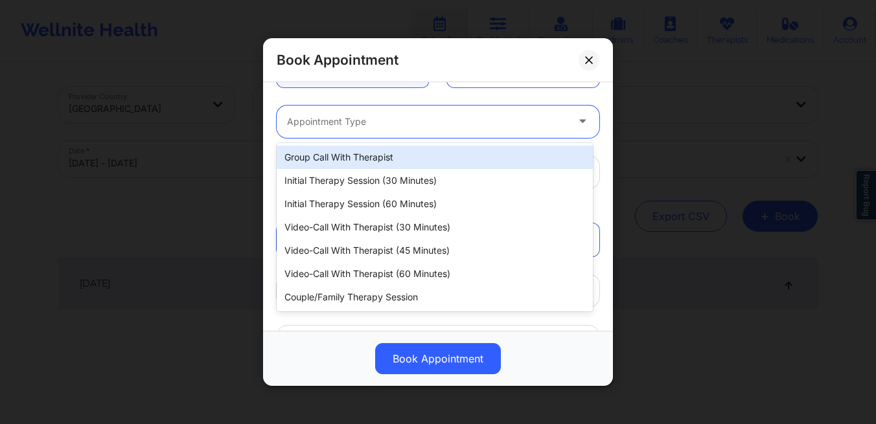
click at [419, 126] on div at bounding box center [427, 122] width 280 height 16
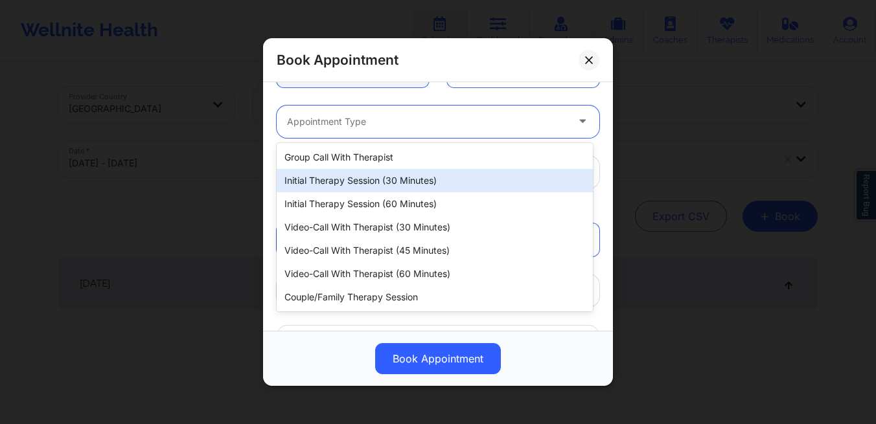
click at [382, 180] on div "Initial Therapy Session (30 minutes)" at bounding box center [435, 180] width 316 height 23
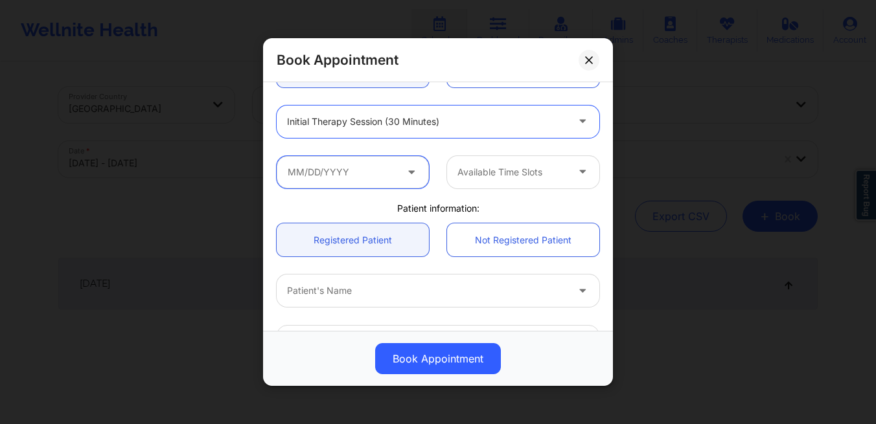
click at [364, 176] on input "text" at bounding box center [353, 172] width 152 height 32
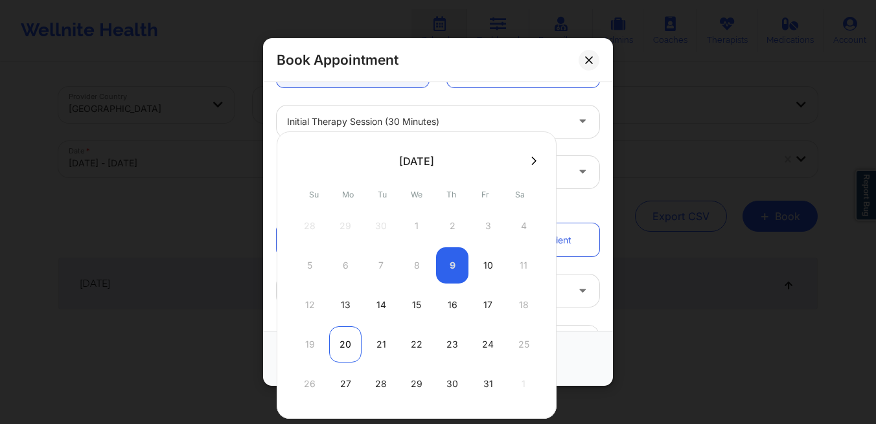
click at [344, 347] on div "20" at bounding box center [345, 344] width 32 height 36
type input "[DATE]"
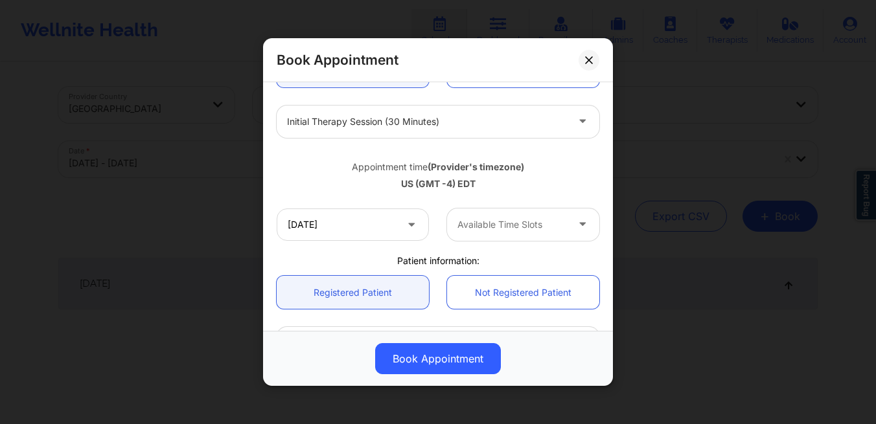
click at [513, 230] on div at bounding box center [511, 225] width 109 height 16
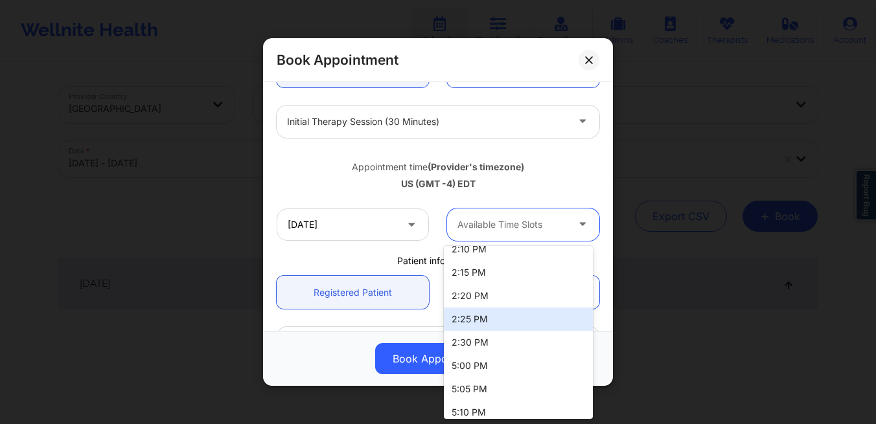
scroll to position [485, 0]
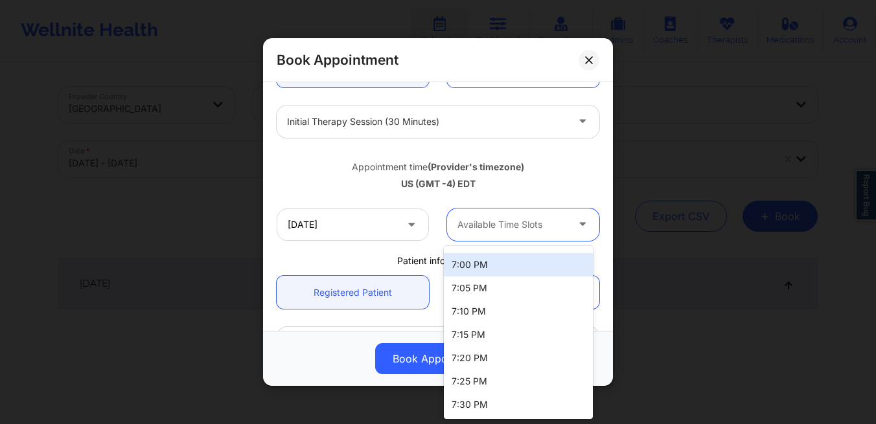
click at [483, 271] on div "7:00 PM" at bounding box center [518, 264] width 149 height 23
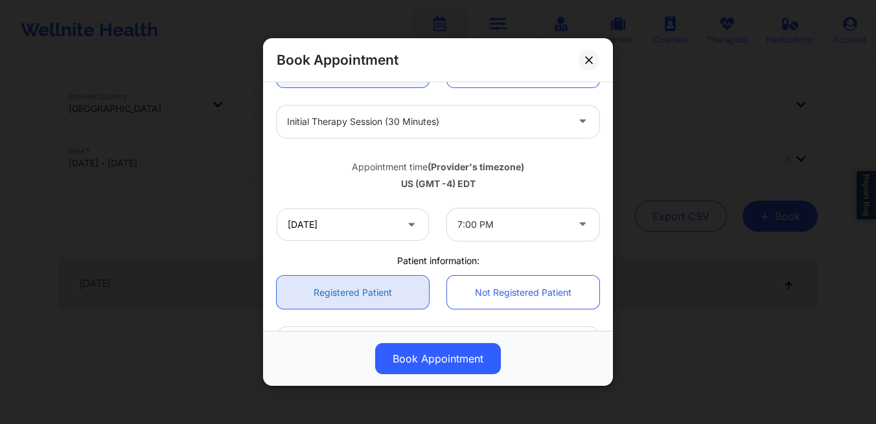
click at [383, 297] on link "Registered Patient" at bounding box center [353, 292] width 152 height 33
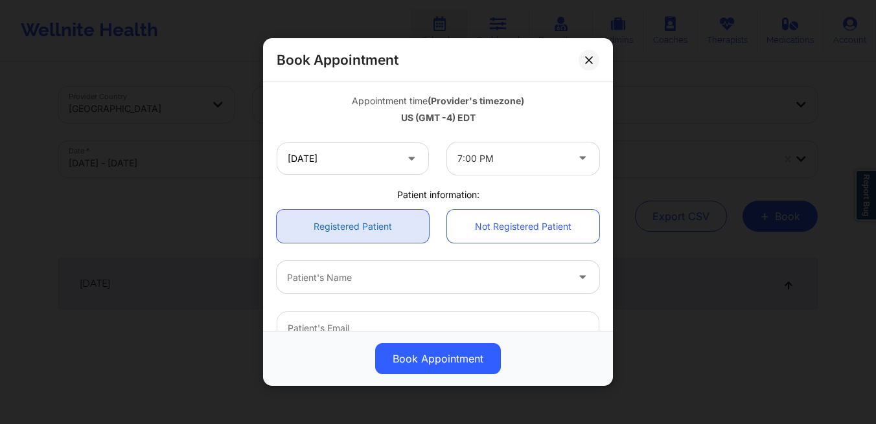
scroll to position [227, 0]
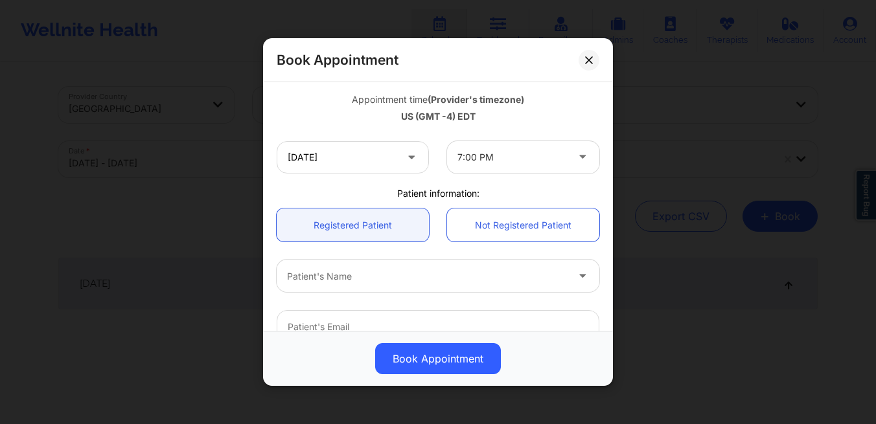
click at [384, 297] on div "Patient's Name" at bounding box center [438, 276] width 341 height 51
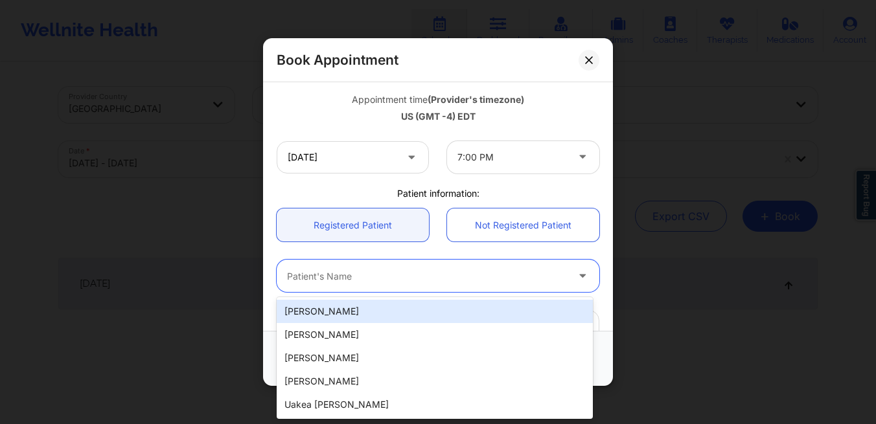
click at [384, 271] on div at bounding box center [427, 277] width 280 height 16
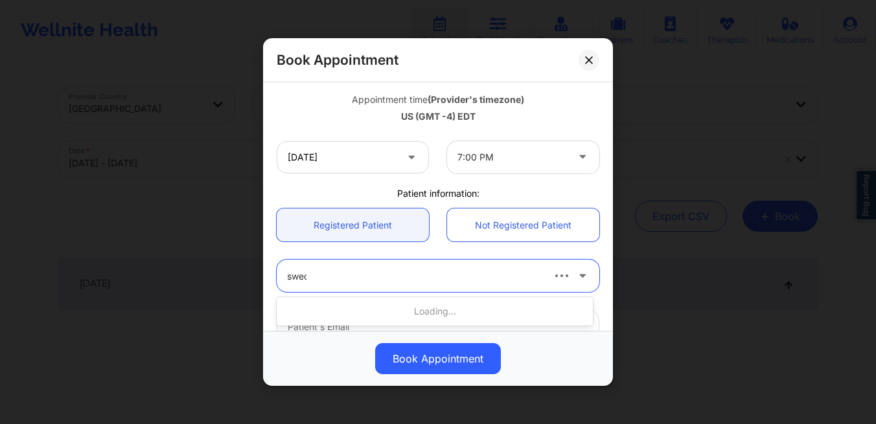
type input "swedi"
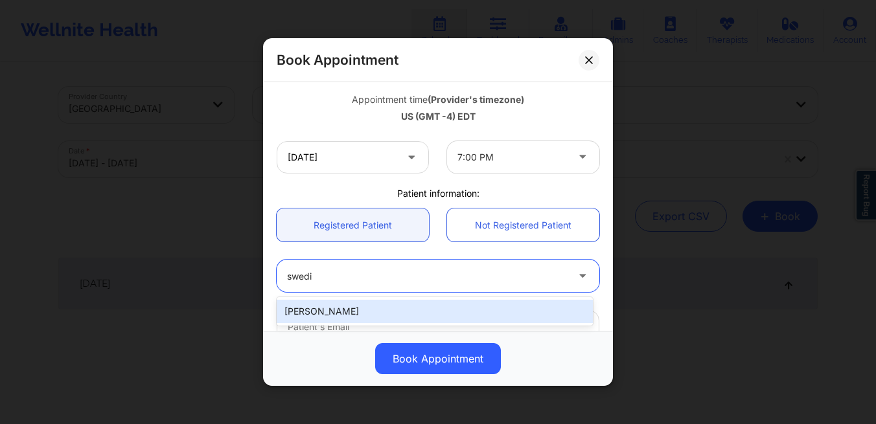
click at [350, 312] on div "[PERSON_NAME]" at bounding box center [435, 311] width 316 height 23
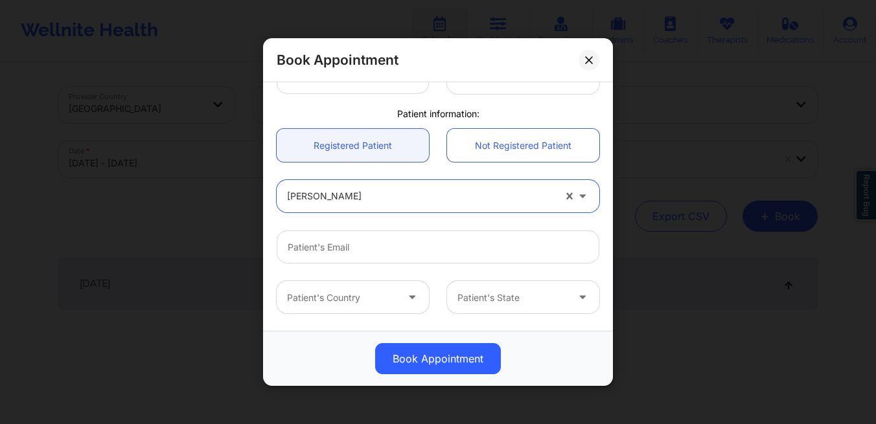
scroll to position [323, 0]
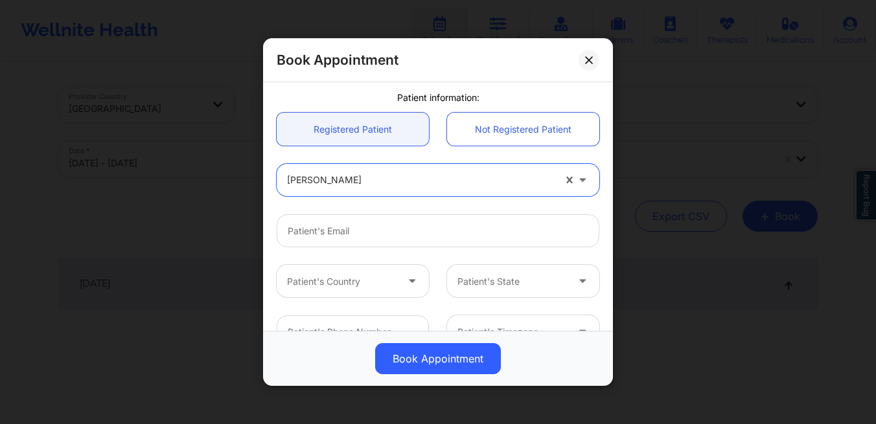
click at [422, 183] on div at bounding box center [420, 181] width 267 height 16
type input "[PERSON_NAME]"
type input "[PERSON_NAME][EMAIL_ADDRESS][PERSON_NAME][DOMAIN_NAME]"
type input "[PHONE_NUMBER]"
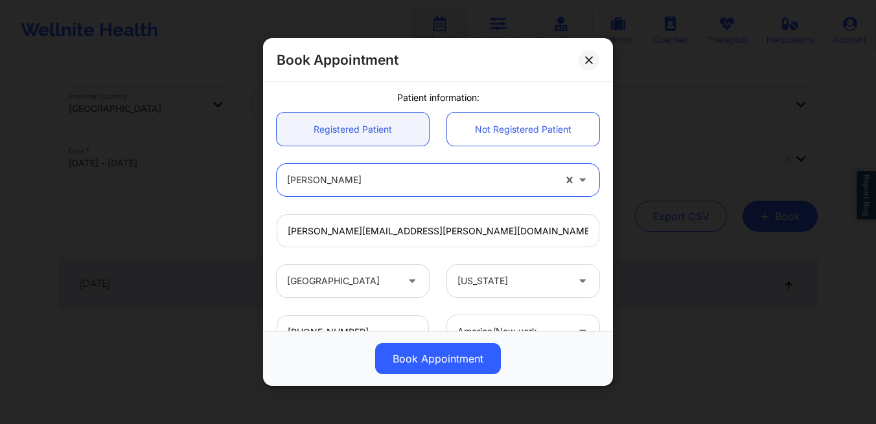
scroll to position [424, 0]
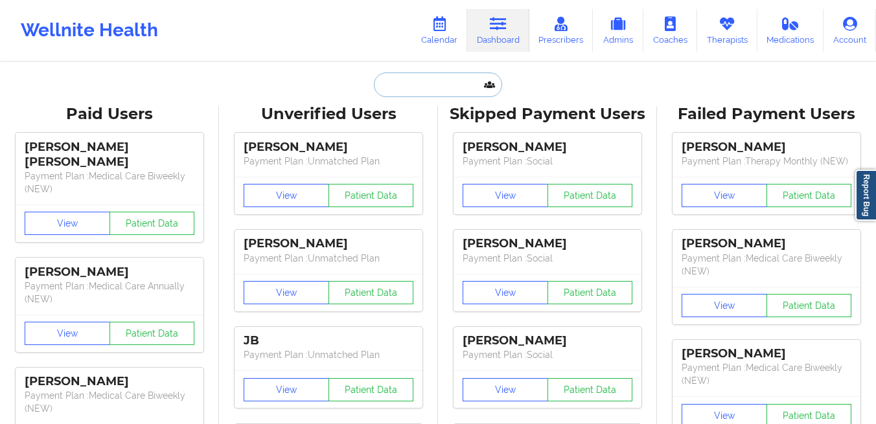
click at [414, 89] on input "text" at bounding box center [438, 85] width 128 height 25
paste input "[EMAIL_ADDRESS][DOMAIN_NAME]"
type input "[EMAIL_ADDRESS][DOMAIN_NAME]"
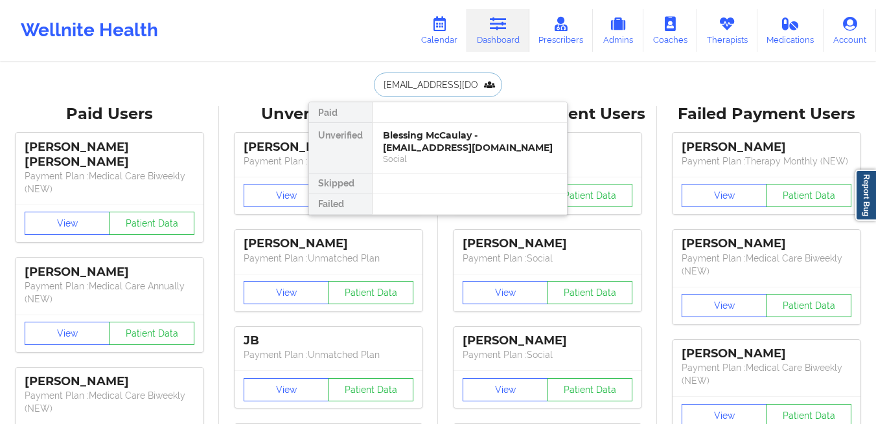
scroll to position [0, 14]
click at [406, 133] on div "Collin Payne - collin.payne17@gmail.com" at bounding box center [470, 142] width 174 height 24
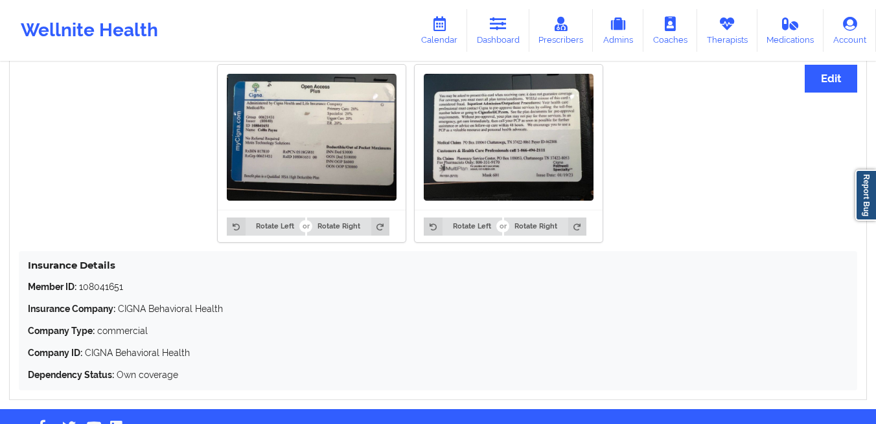
scroll to position [994, 0]
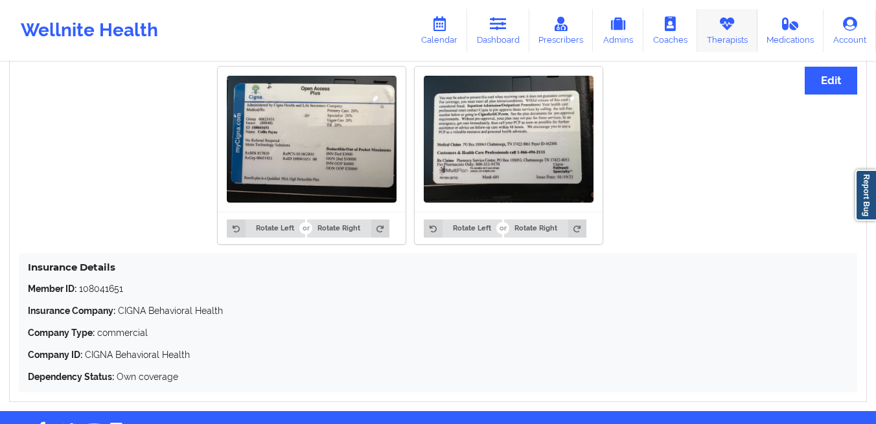
click at [732, 29] on icon at bounding box center [726, 24] width 17 height 14
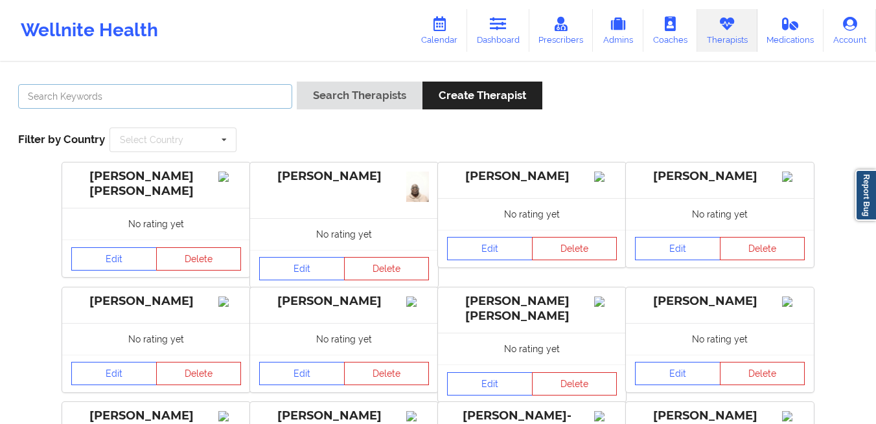
click at [160, 93] on input "text" at bounding box center [155, 96] width 274 height 25
type input "[PERSON_NAME]"
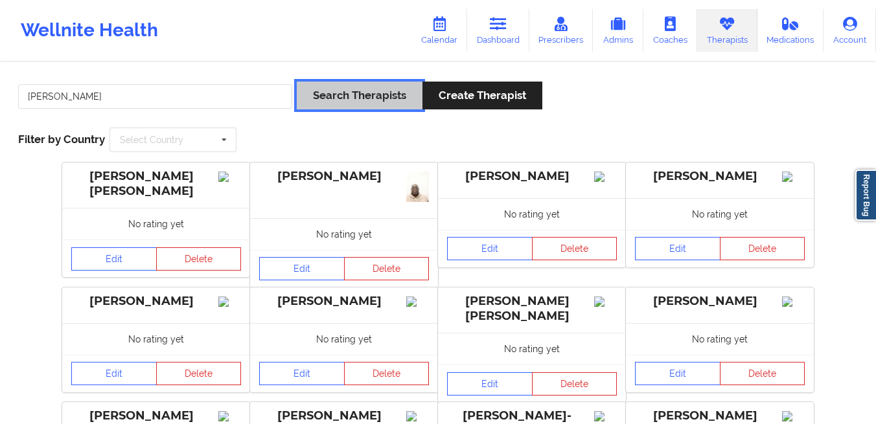
click at [348, 85] on button "Search Therapists" at bounding box center [360, 96] width 126 height 28
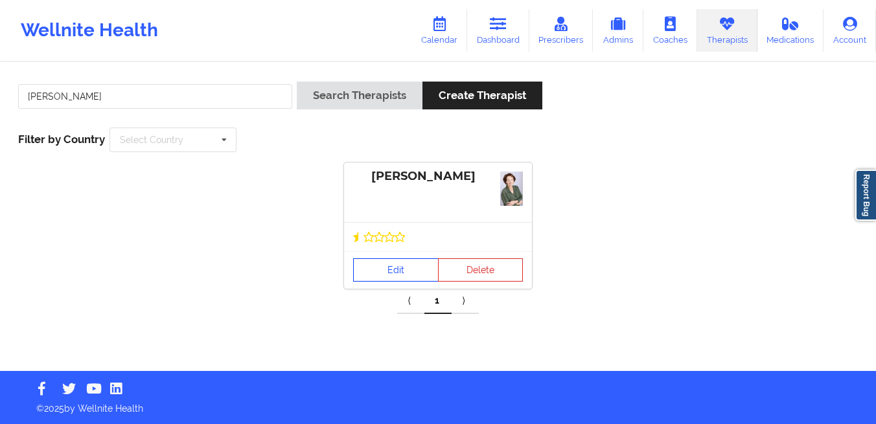
click at [378, 268] on link "Edit" at bounding box center [396, 269] width 86 height 23
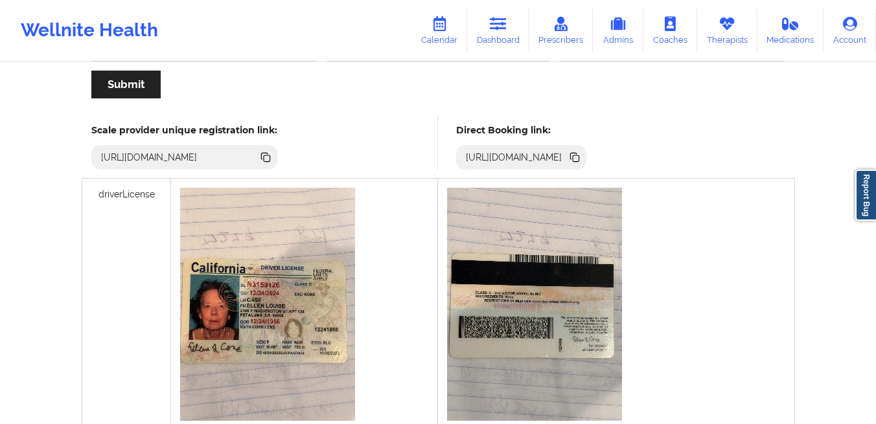
scroll to position [348, 0]
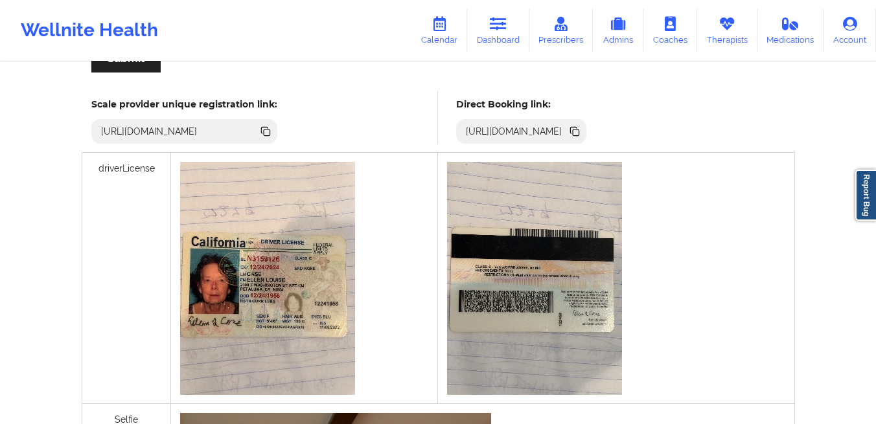
click at [579, 135] on icon at bounding box center [576, 133] width 6 height 6
click at [724, 27] on icon at bounding box center [726, 24] width 17 height 14
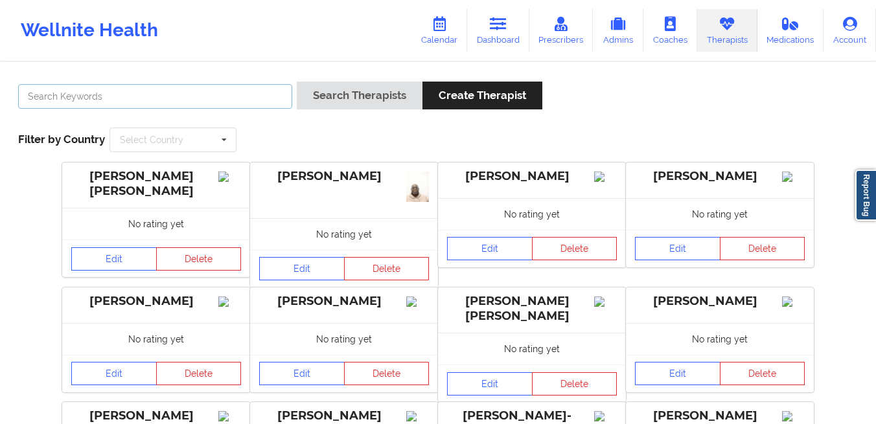
click at [197, 102] on input "text" at bounding box center [155, 96] width 274 height 25
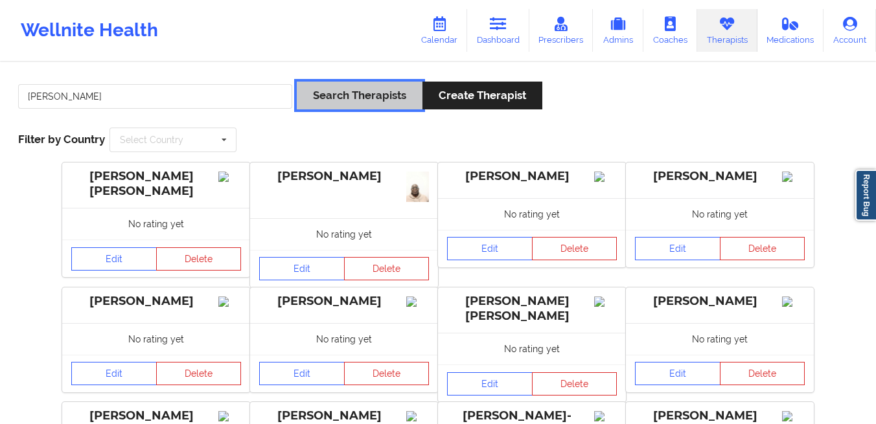
click at [320, 98] on button "Search Therapists" at bounding box center [360, 96] width 126 height 28
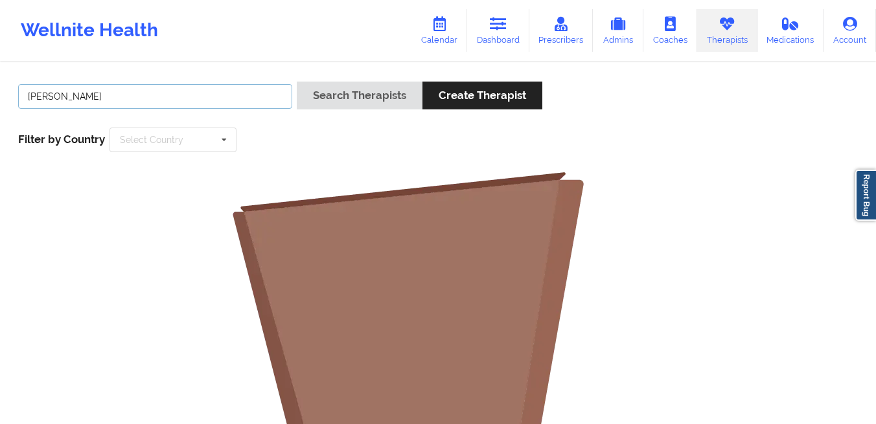
click at [166, 93] on input "Quisha Castro" at bounding box center [155, 96] width 274 height 25
type input "Quisha monique Castro"
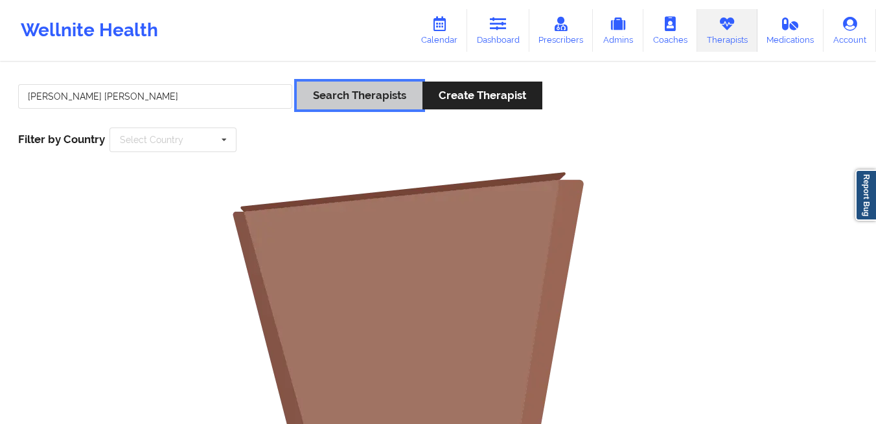
click at [347, 99] on button "Search Therapists" at bounding box center [360, 96] width 126 height 28
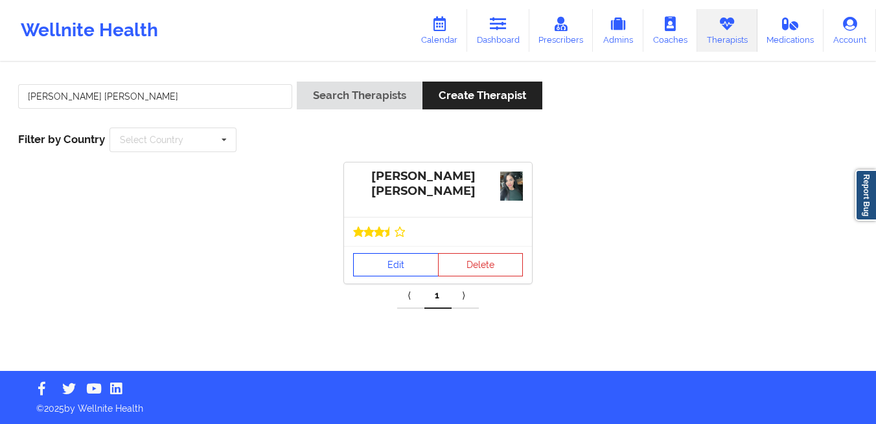
click at [360, 257] on link "Edit" at bounding box center [396, 264] width 86 height 23
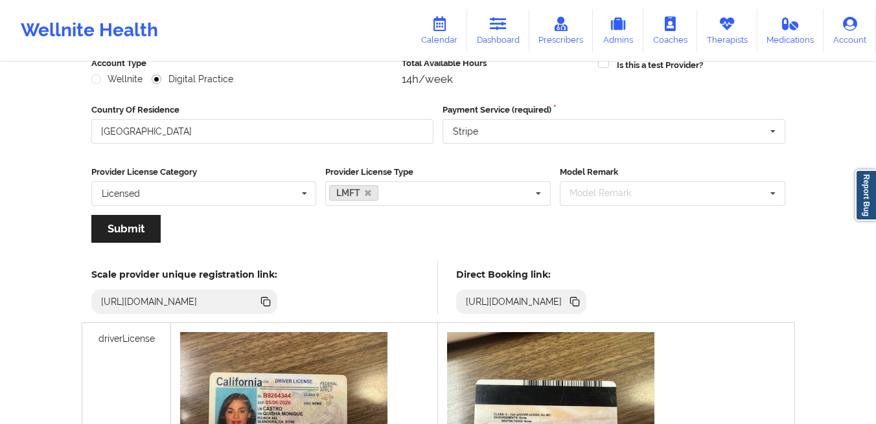
scroll to position [193, 0]
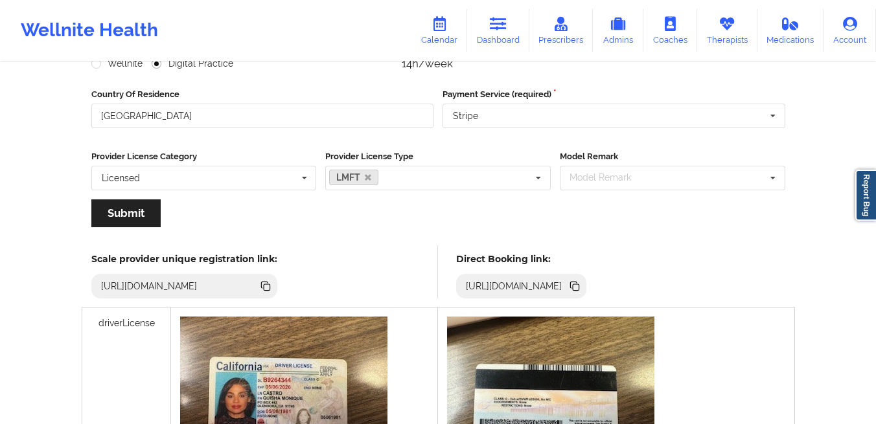
click at [579, 286] on icon at bounding box center [576, 287] width 6 height 6
click at [496, 36] on link "Dashboard" at bounding box center [498, 30] width 62 height 43
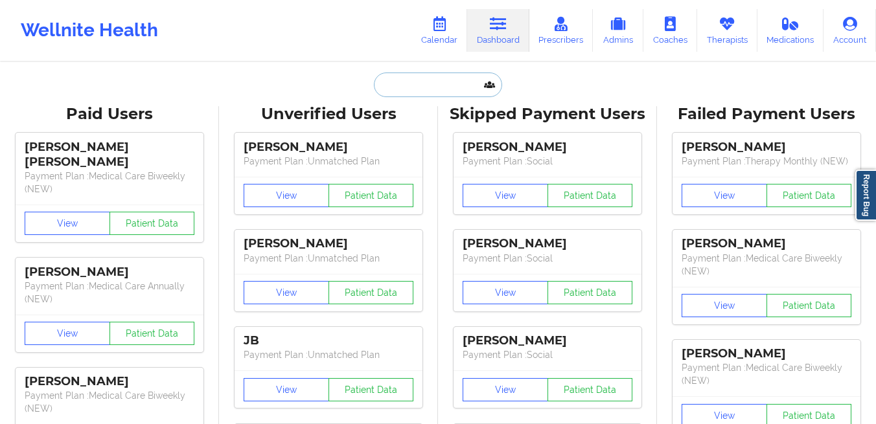
click at [407, 84] on input "text" at bounding box center [438, 85] width 128 height 25
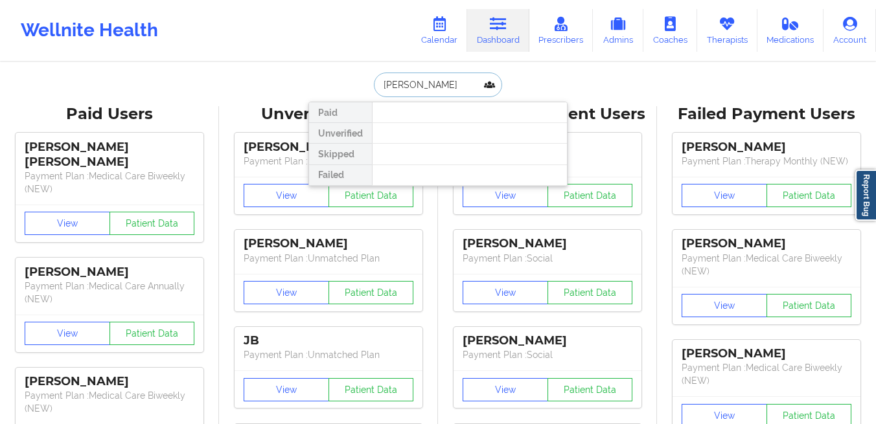
paste input "[EMAIL_ADDRESS][DOMAIN_NAME]"
type input "[EMAIL_ADDRESS][DOMAIN_NAME]"
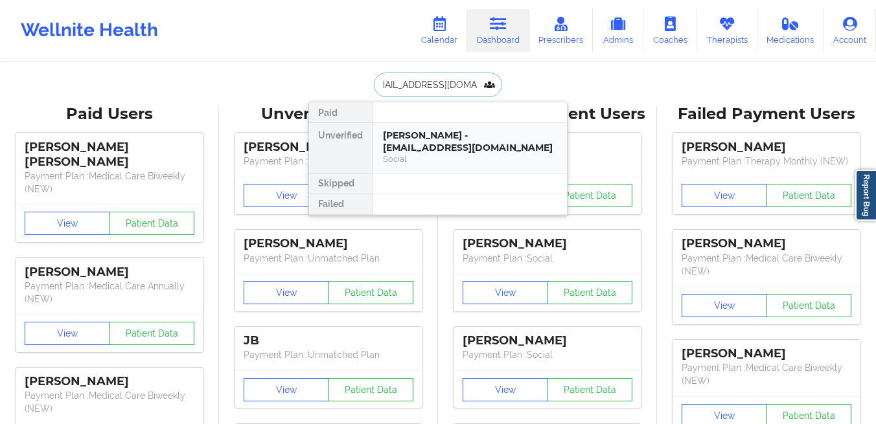
click at [391, 130] on div "allison llanos - toxickupcakez@gmail.com" at bounding box center [470, 142] width 174 height 24
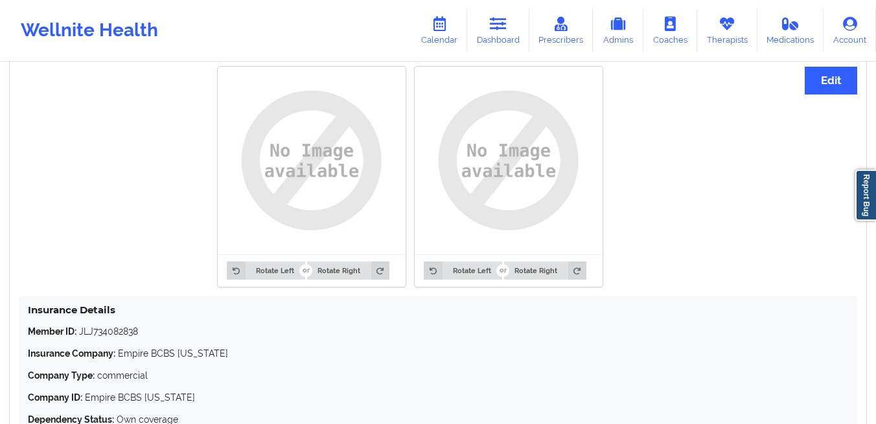
scroll to position [1081, 0]
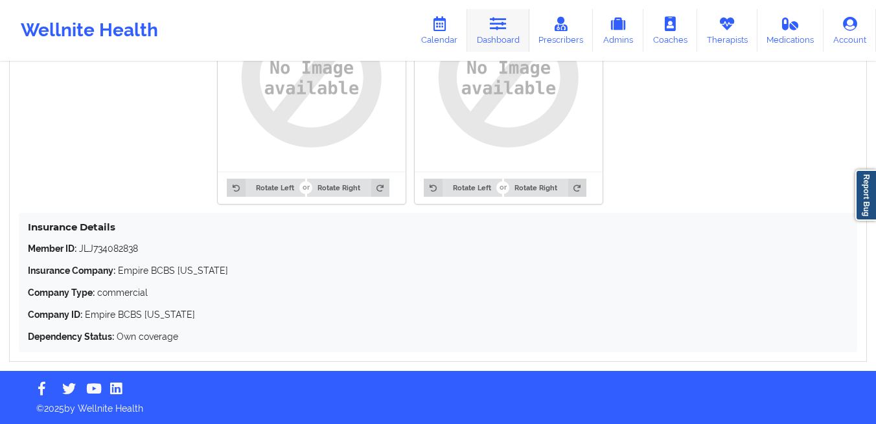
click at [494, 34] on link "Dashboard" at bounding box center [498, 30] width 62 height 43
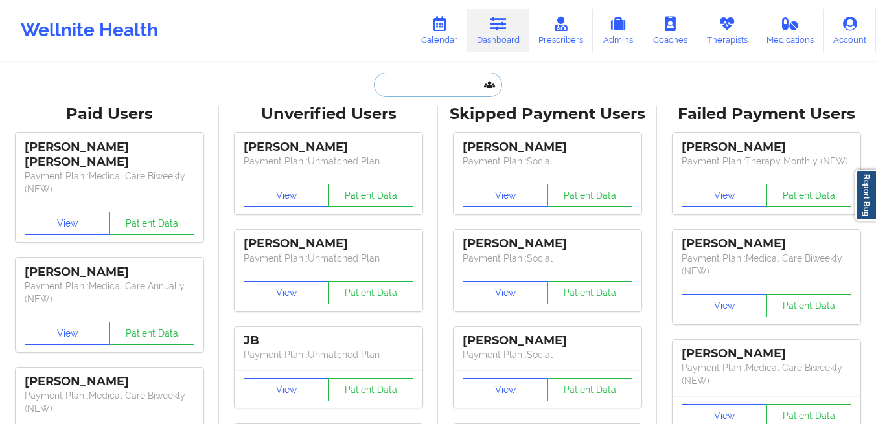
click at [448, 93] on input "text" at bounding box center [438, 85] width 128 height 25
paste input "Naylani Batista"
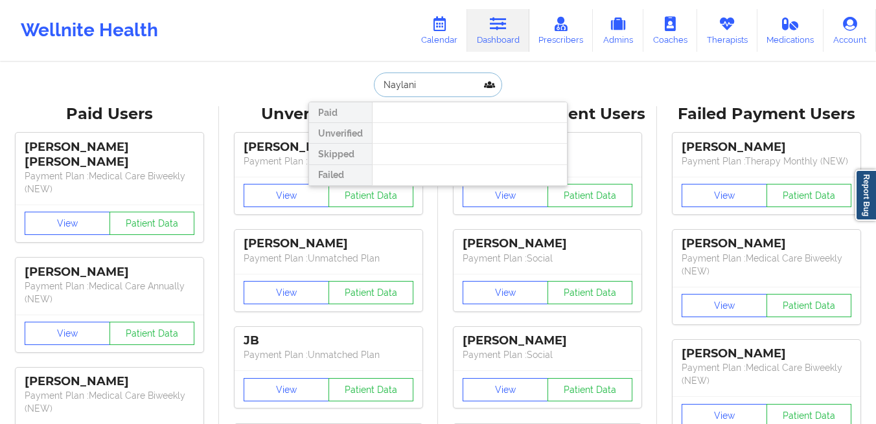
paste input "[EMAIL_ADDRESS][DOMAIN_NAME]"
type input "[EMAIL_ADDRESS][DOMAIN_NAME]"
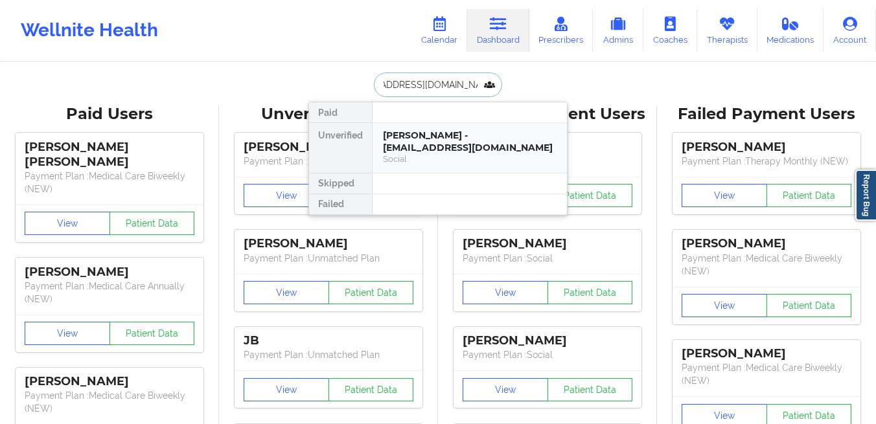
click at [396, 133] on div "Lillian Norman - walkbyfaith1271999@gmail.com" at bounding box center [470, 142] width 174 height 24
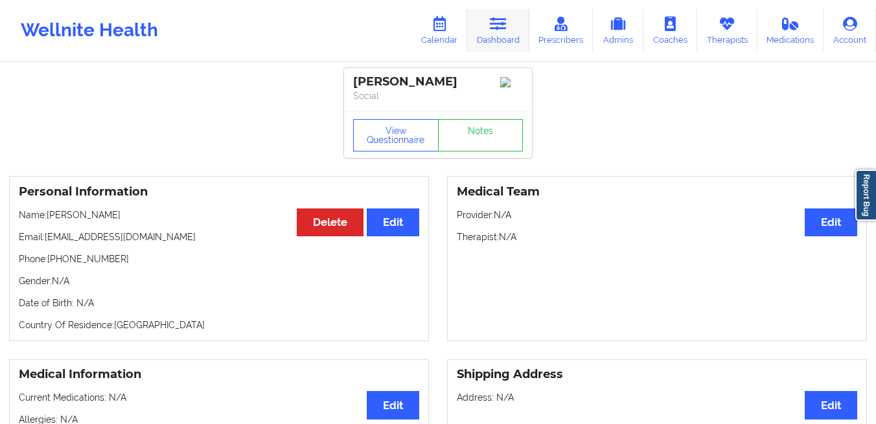
click at [488, 36] on link "Dashboard" at bounding box center [498, 30] width 62 height 43
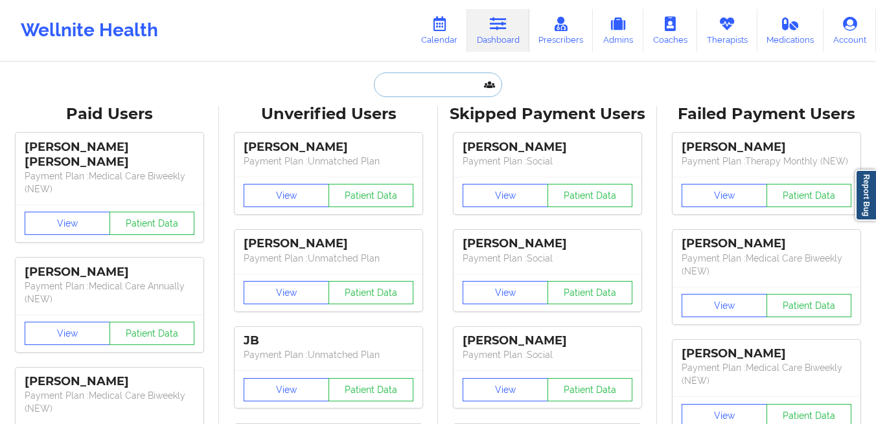
click at [386, 88] on input "text" at bounding box center [438, 85] width 128 height 25
paste input "RASTINSON91@GMAIL.COM"
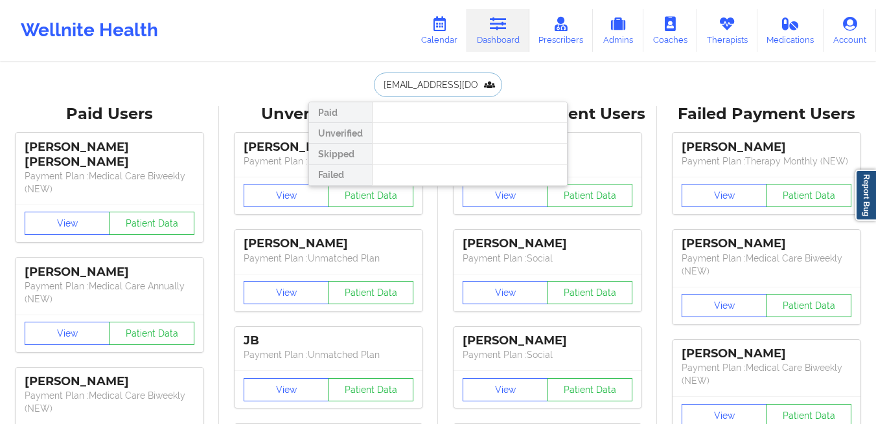
paste input "text"
click at [437, 91] on input "RASTINSON91@GMAIL.COM" at bounding box center [438, 85] width 128 height 25
paste input "mothammer@gmail.com"
click at [431, 91] on input "mothammer@gmail.com" at bounding box center [438, 85] width 128 height 25
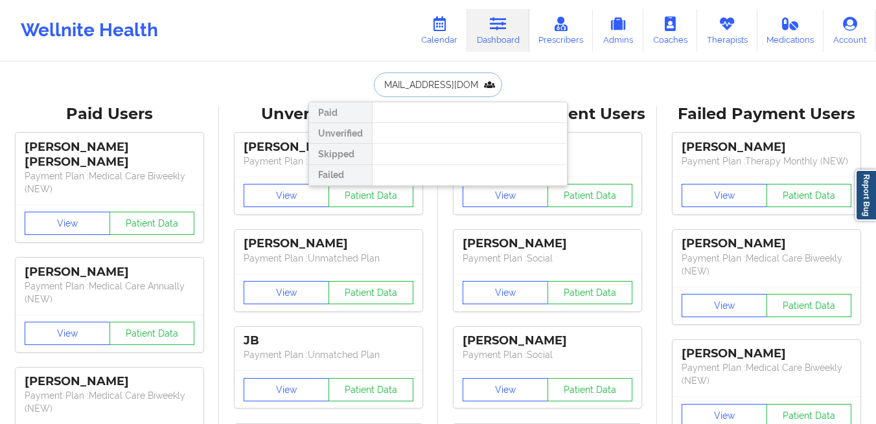
click at [431, 91] on input "mothammer@gmail.com" at bounding box center [438, 85] width 128 height 25
type input "matthew swedin"
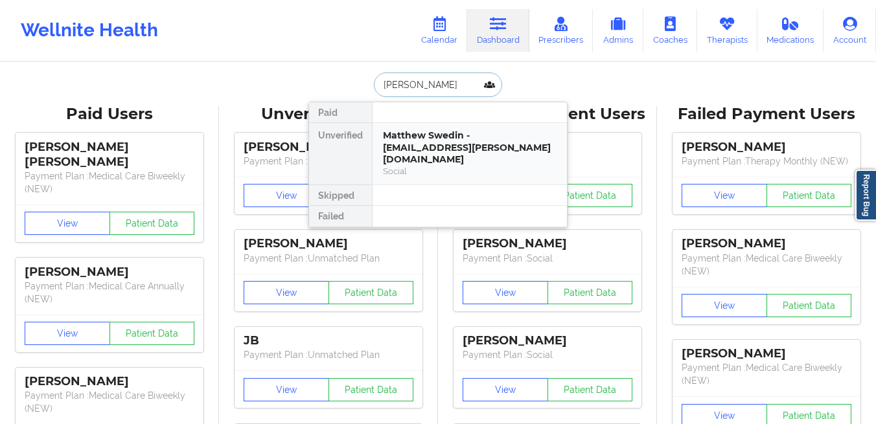
click at [442, 143] on div "Matthew Swedin - swedin.matthew@gmail.com" at bounding box center [470, 148] width 174 height 36
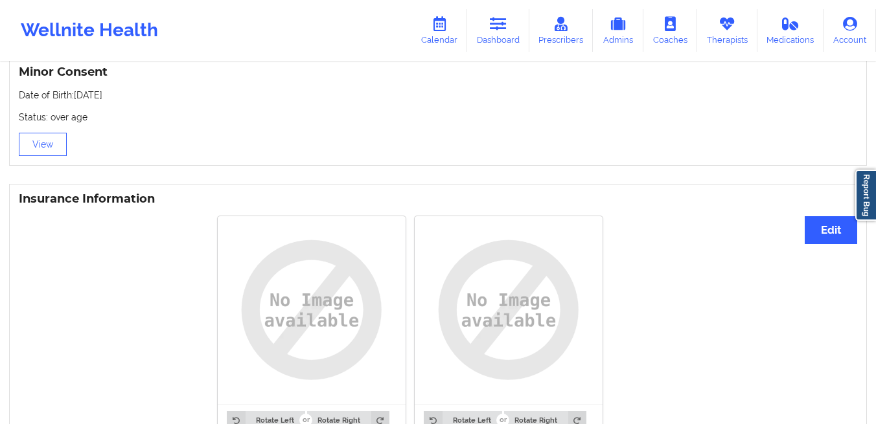
scroll to position [1081, 0]
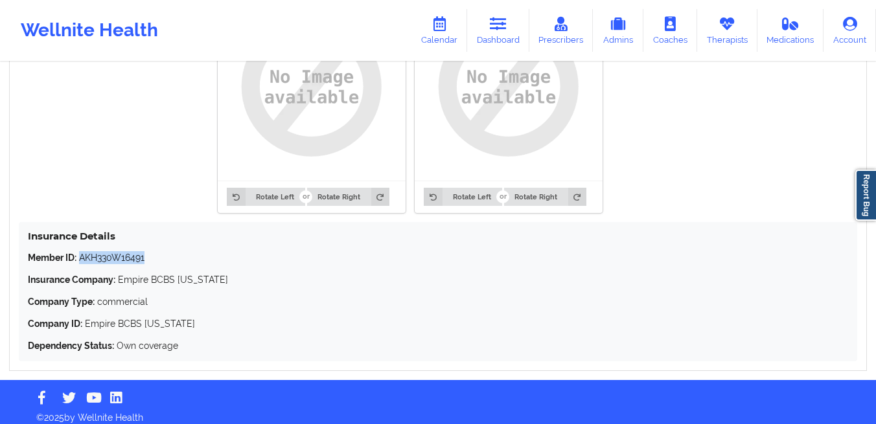
drag, startPoint x: 168, startPoint y: 247, endPoint x: 80, endPoint y: 247, distance: 88.1
click at [80, 251] on p "Member ID: AKH330W16491" at bounding box center [438, 257] width 820 height 13
copy p "AKH330W16491"
click at [728, 36] on link "Therapists" at bounding box center [727, 30] width 60 height 43
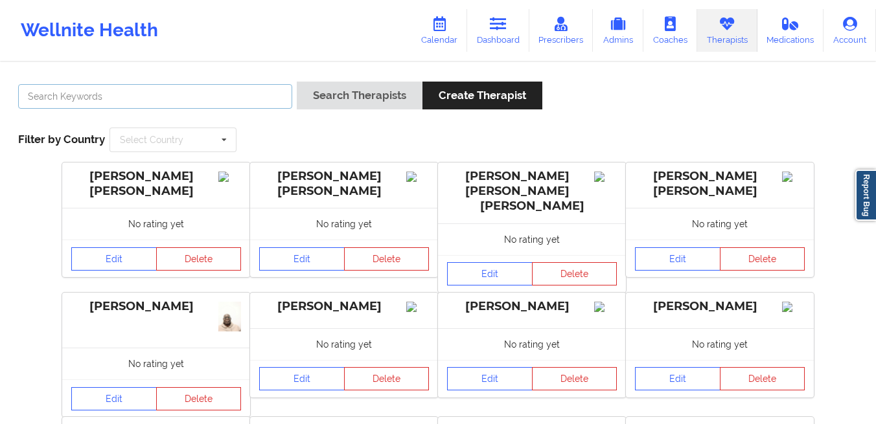
click at [238, 99] on input "text" at bounding box center [155, 96] width 274 height 25
type input "tanesha morgan"
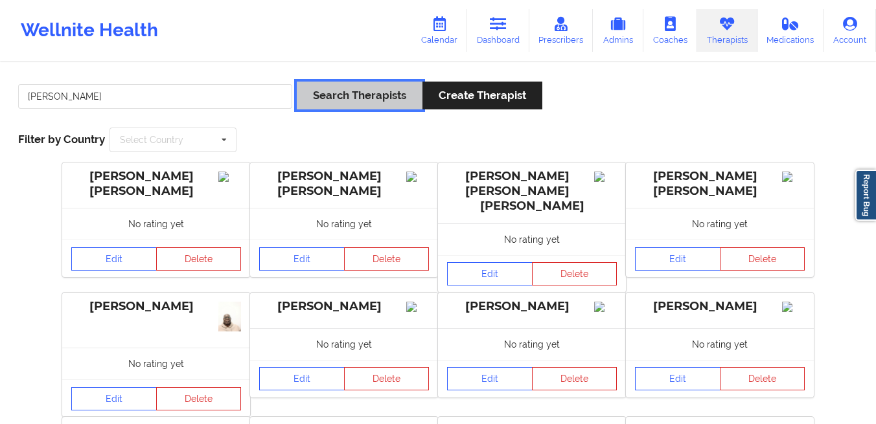
click at [351, 98] on button "Search Therapists" at bounding box center [360, 96] width 126 height 28
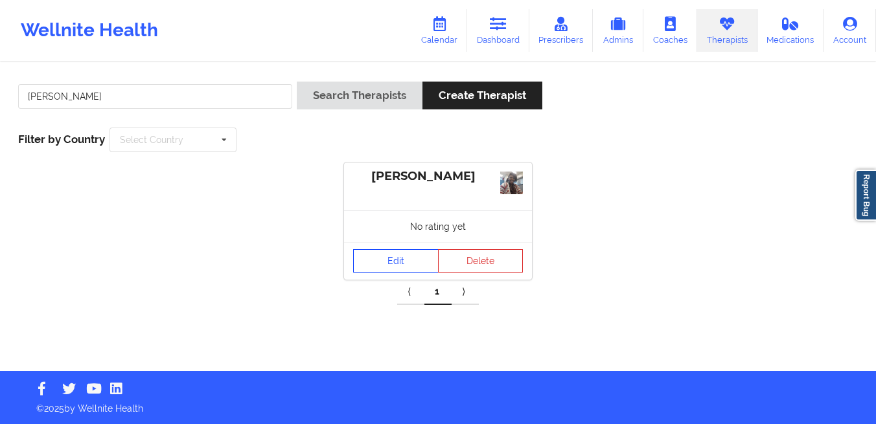
click at [365, 263] on link "Edit" at bounding box center [396, 260] width 86 height 23
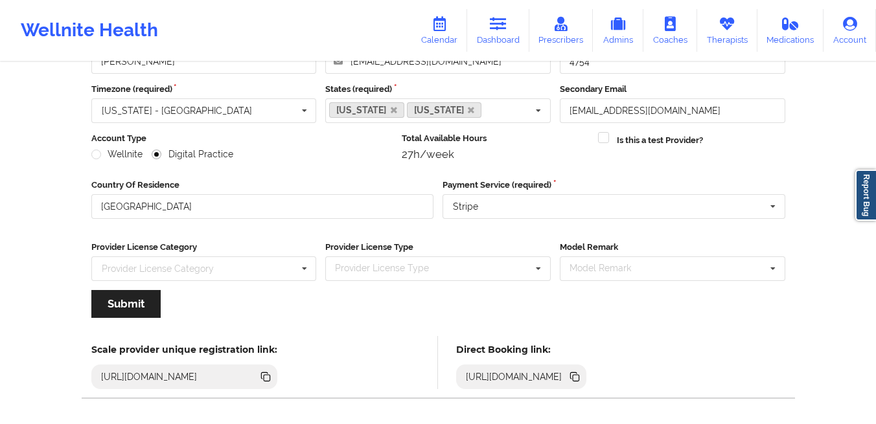
scroll to position [156, 0]
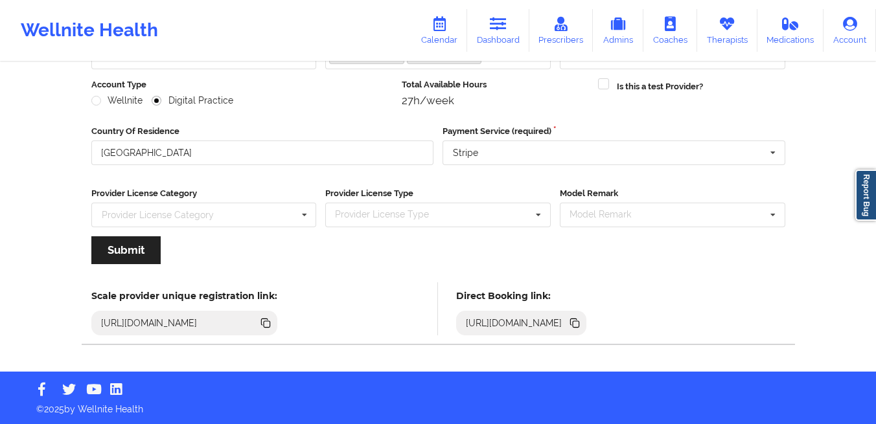
click at [577, 323] on icon at bounding box center [573, 322] width 6 height 6
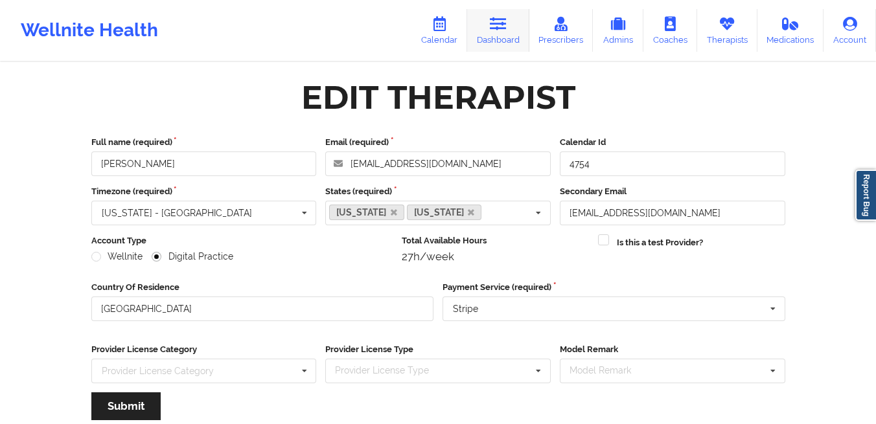
click at [498, 20] on icon at bounding box center [498, 24] width 17 height 14
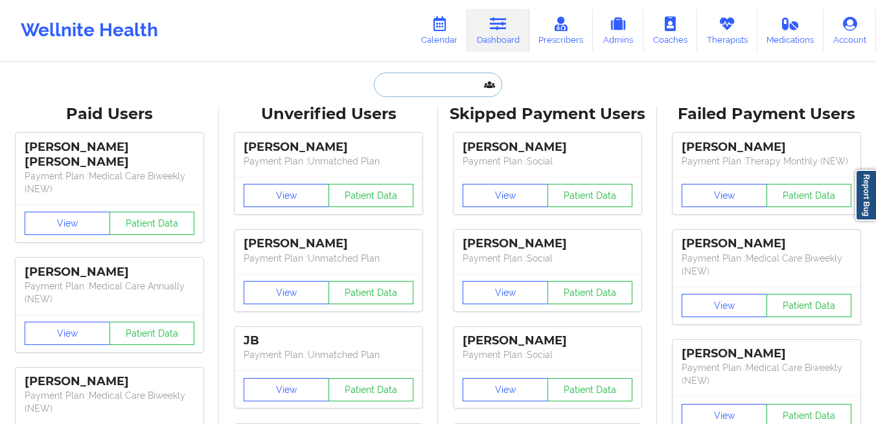
click at [418, 91] on input "text" at bounding box center [438, 85] width 128 height 25
paste input "sharlenisgomez99@gmail.com"
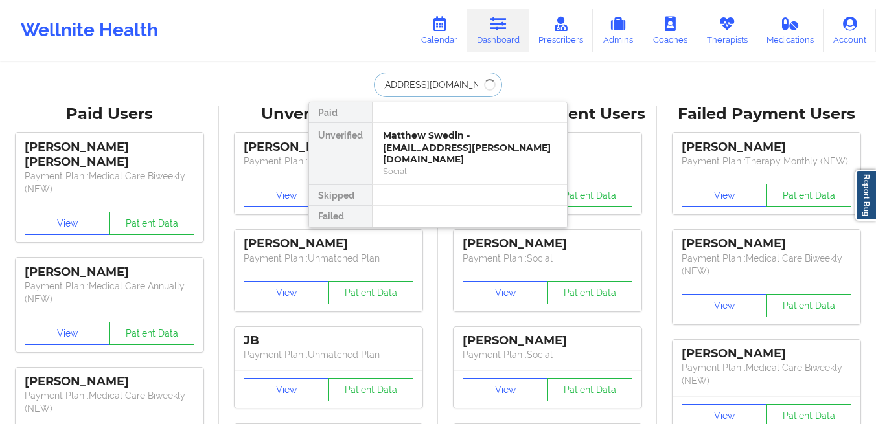
click at [418, 91] on input "sharlenisgomez99@gmail.com" at bounding box center [438, 85] width 128 height 25
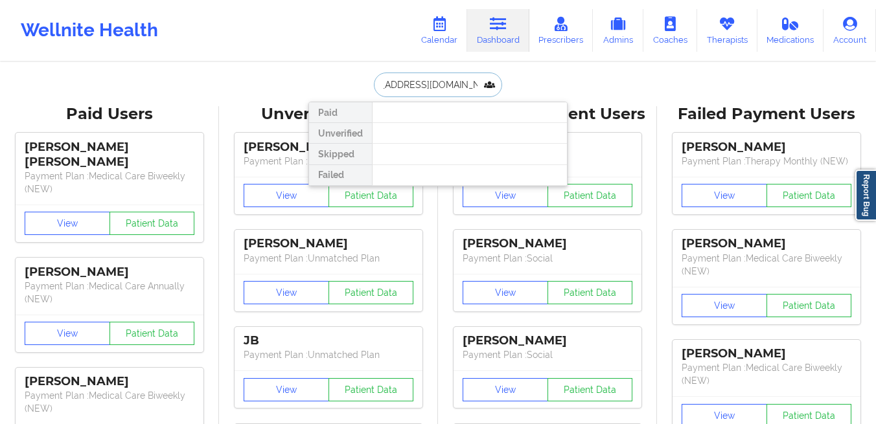
type input "sharlenisgomez99@gmail.com"
